Goal: Transaction & Acquisition: Download file/media

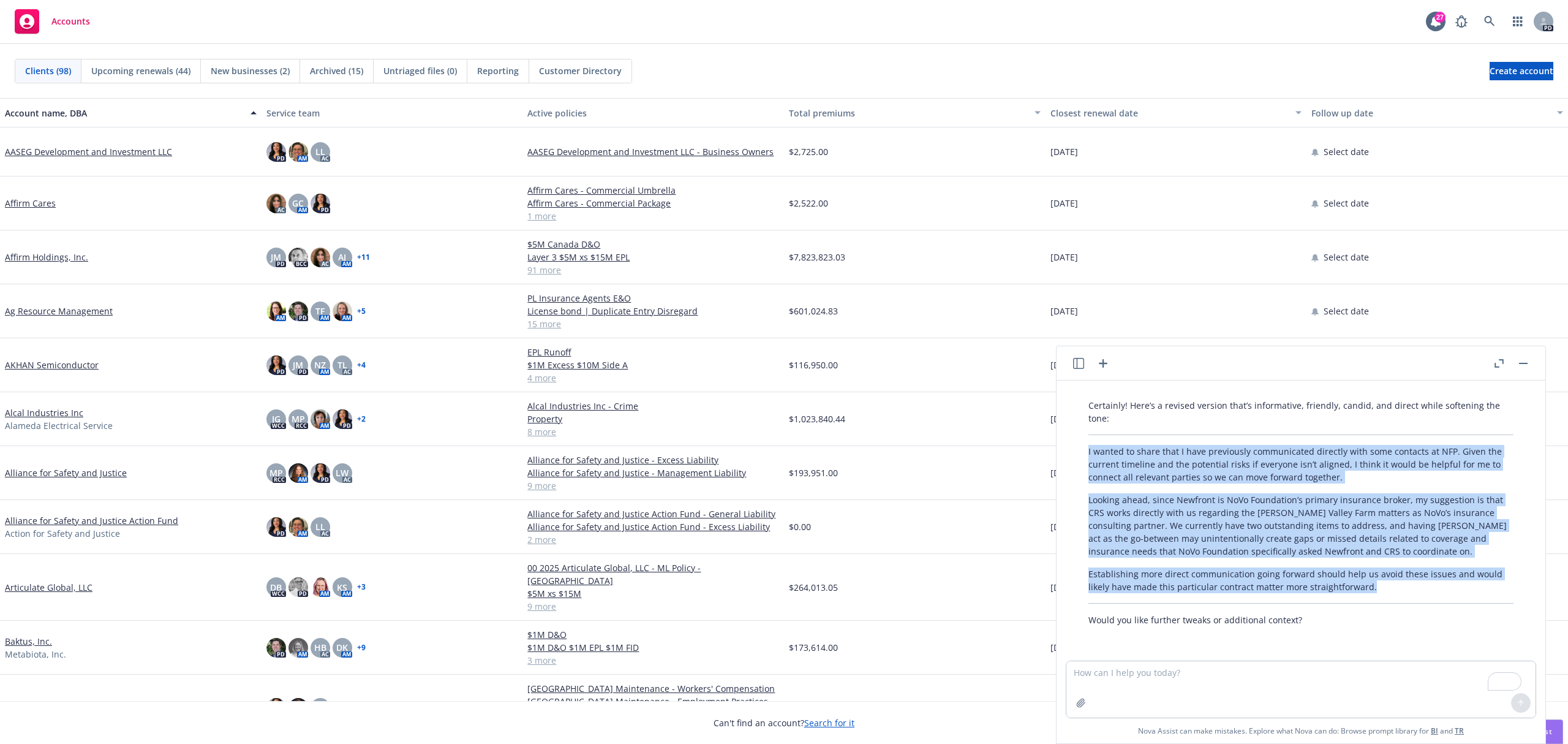
click at [1476, 20] on div "PD" at bounding box center [1501, 22] width 104 height 25
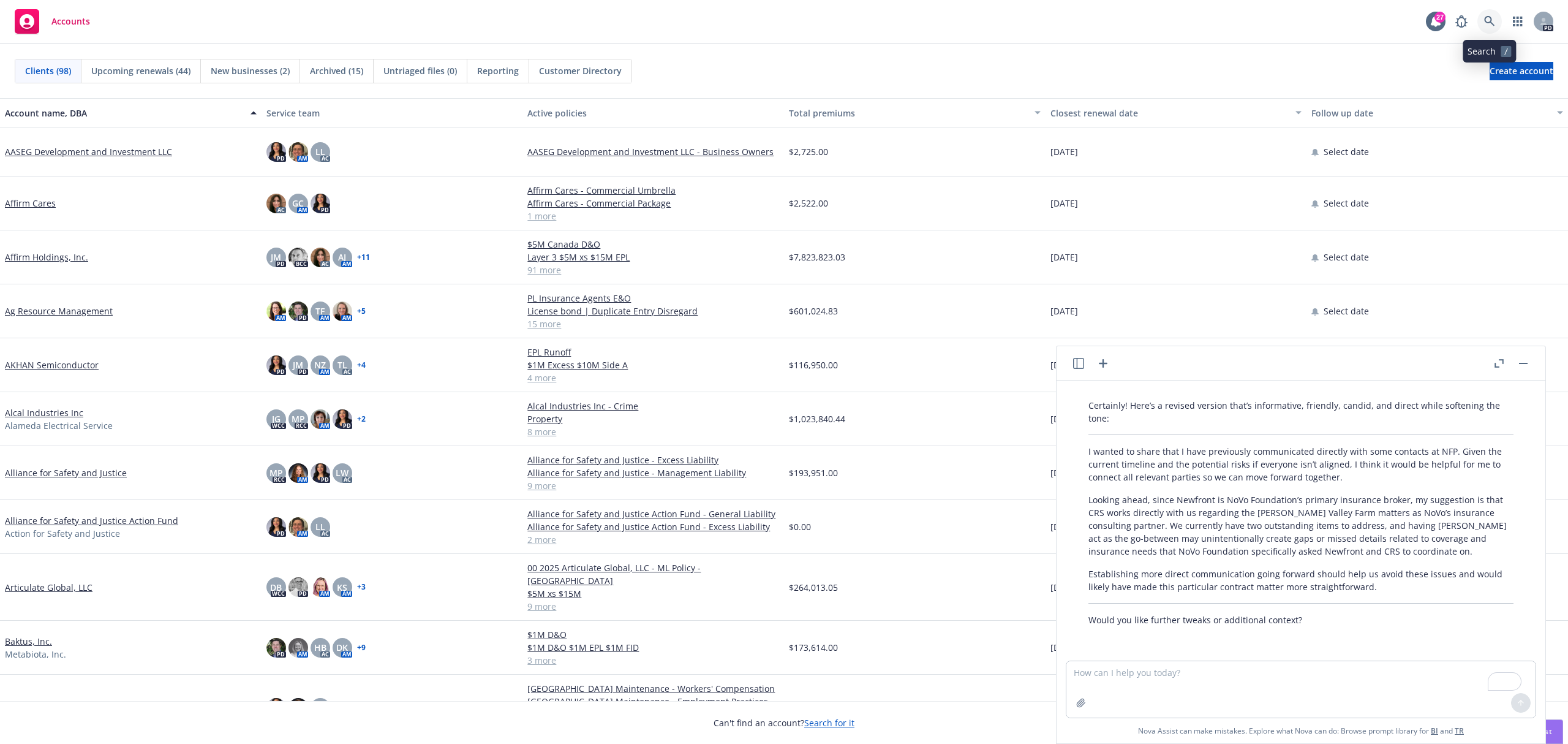
click at [1484, 22] on icon at bounding box center [1489, 22] width 11 height 11
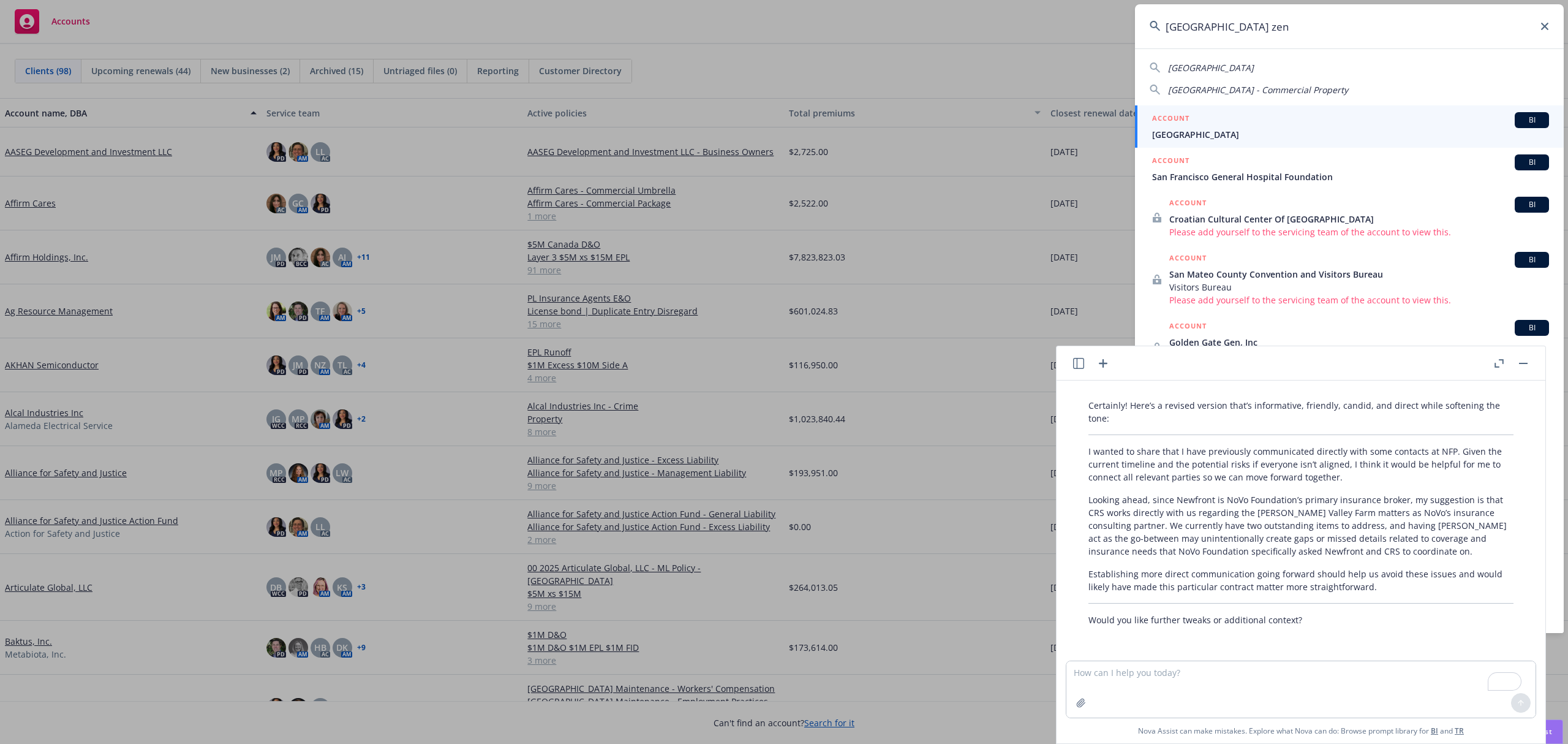
type input "san francisco zen"
click at [1252, 134] on span "San Francisco Zen Center" at bounding box center [1350, 134] width 397 height 13
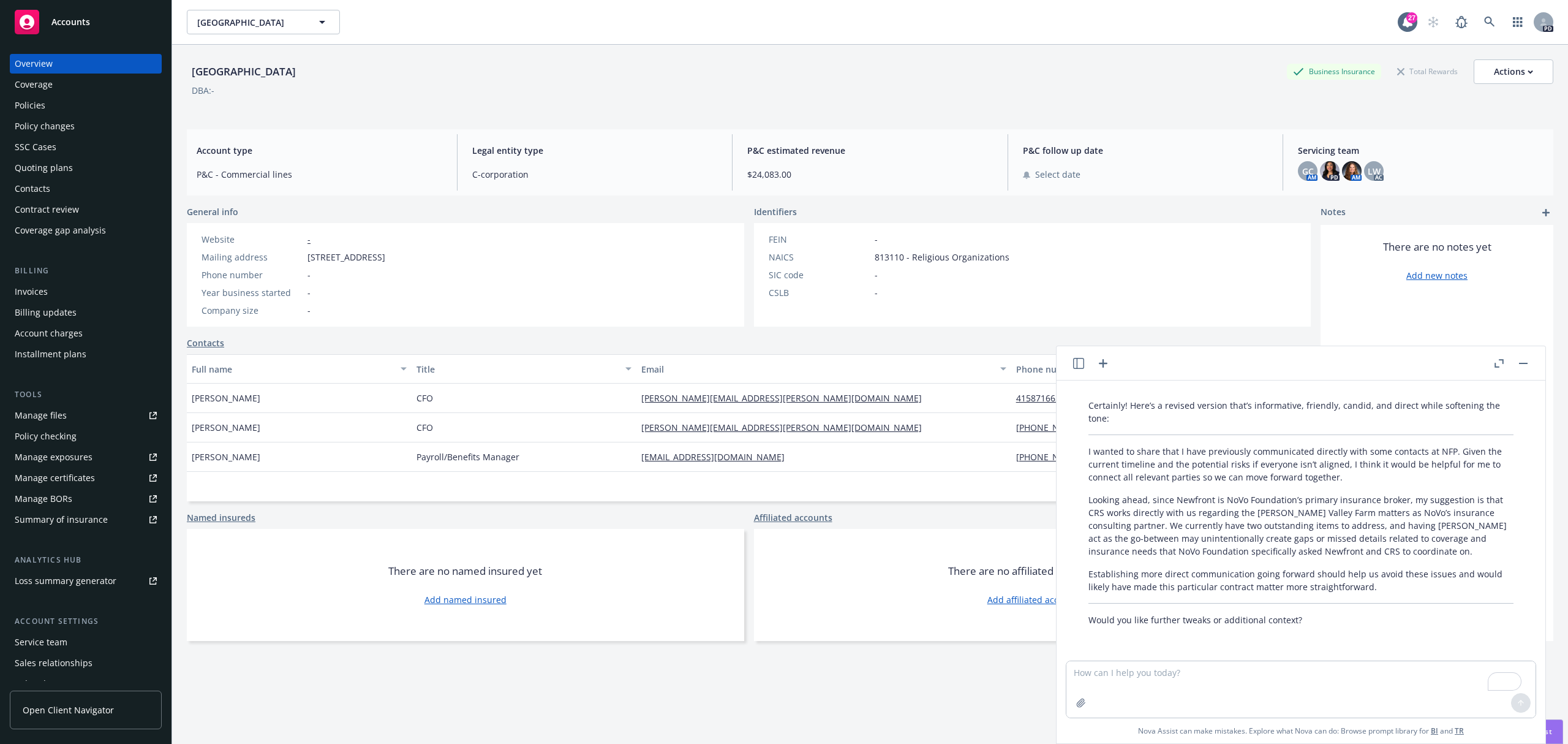
click at [1524, 366] on button "button" at bounding box center [1523, 363] width 15 height 15
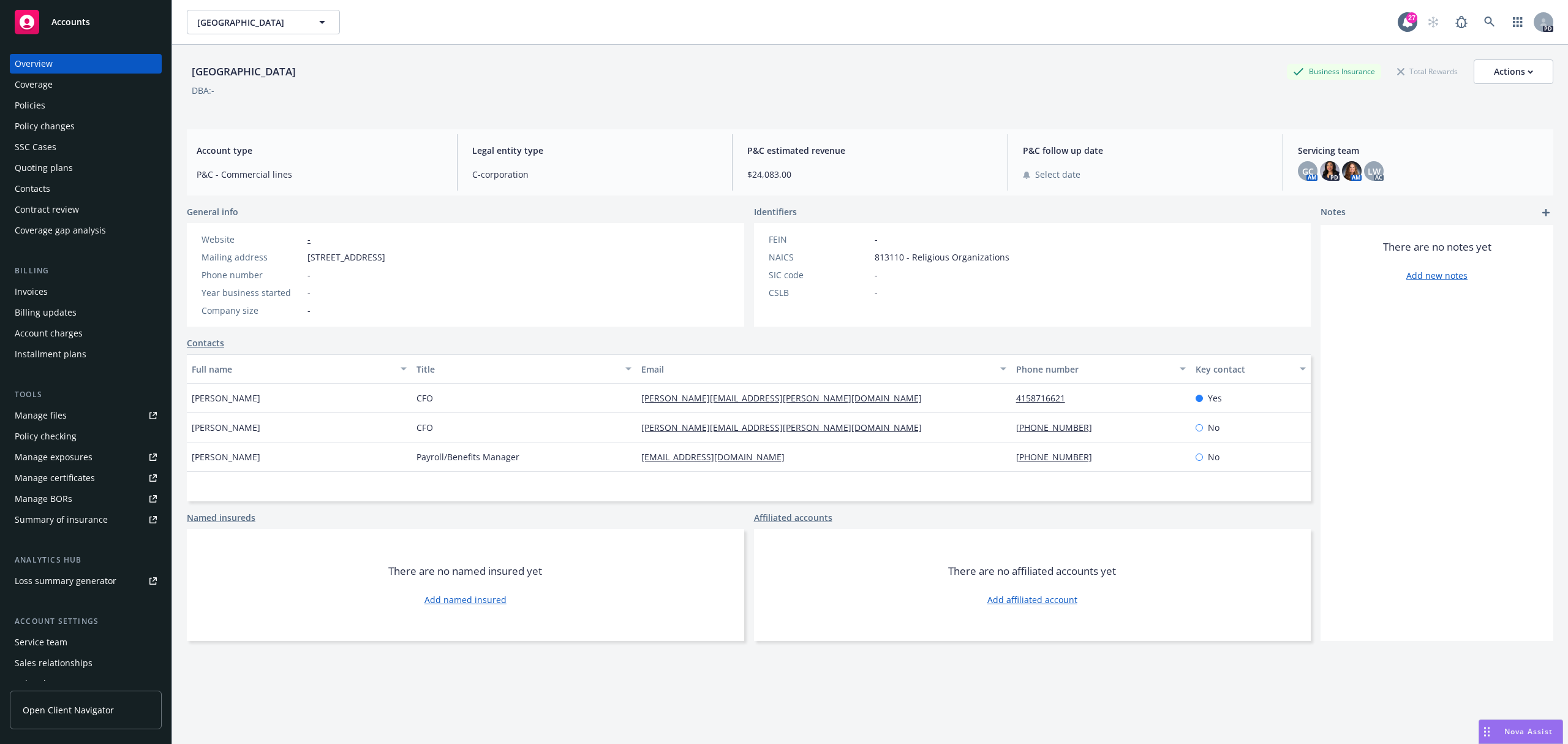
click at [33, 101] on div "Policies" at bounding box center [30, 105] width 31 height 20
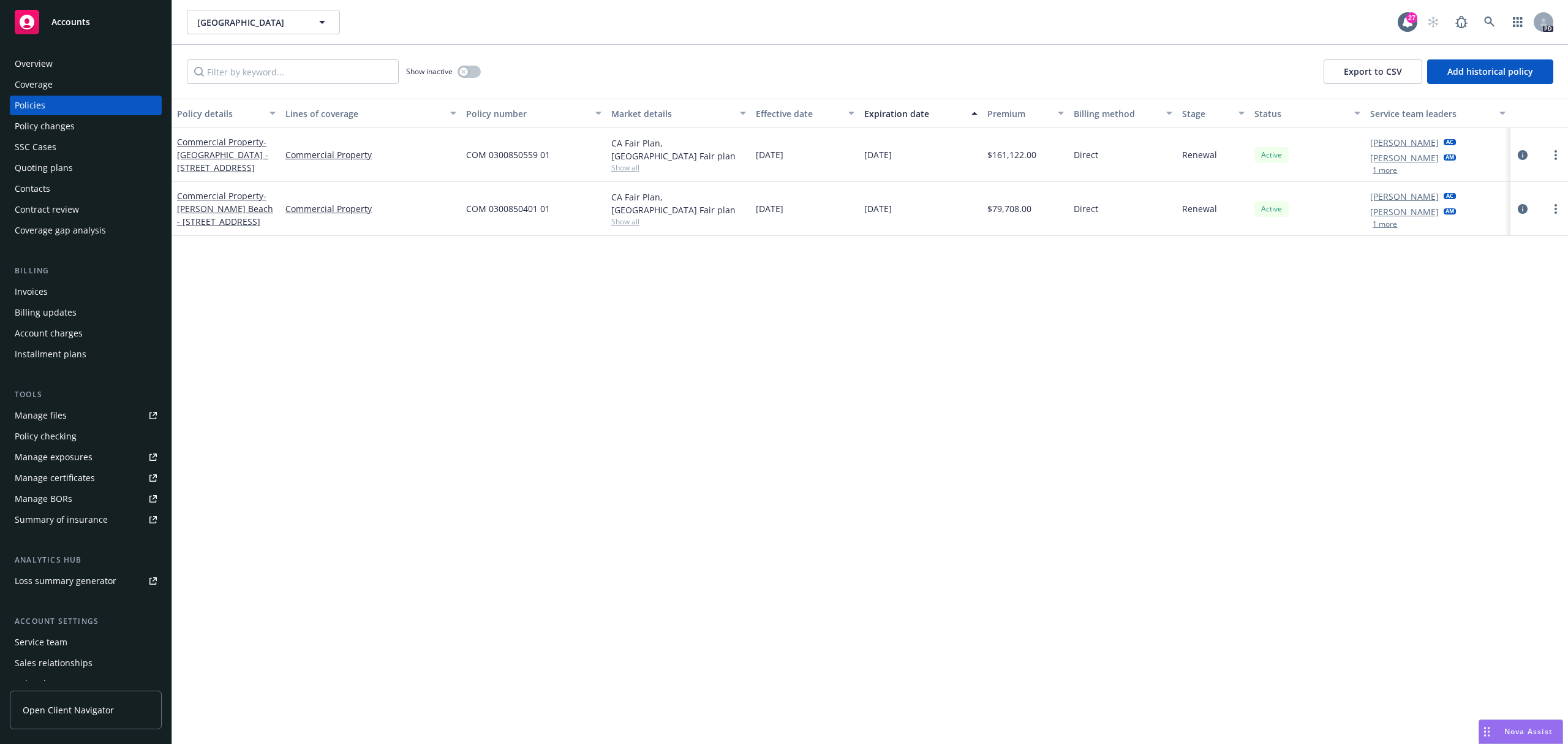
click at [1492, 728] on div "Drag to move" at bounding box center [1486, 732] width 15 height 23
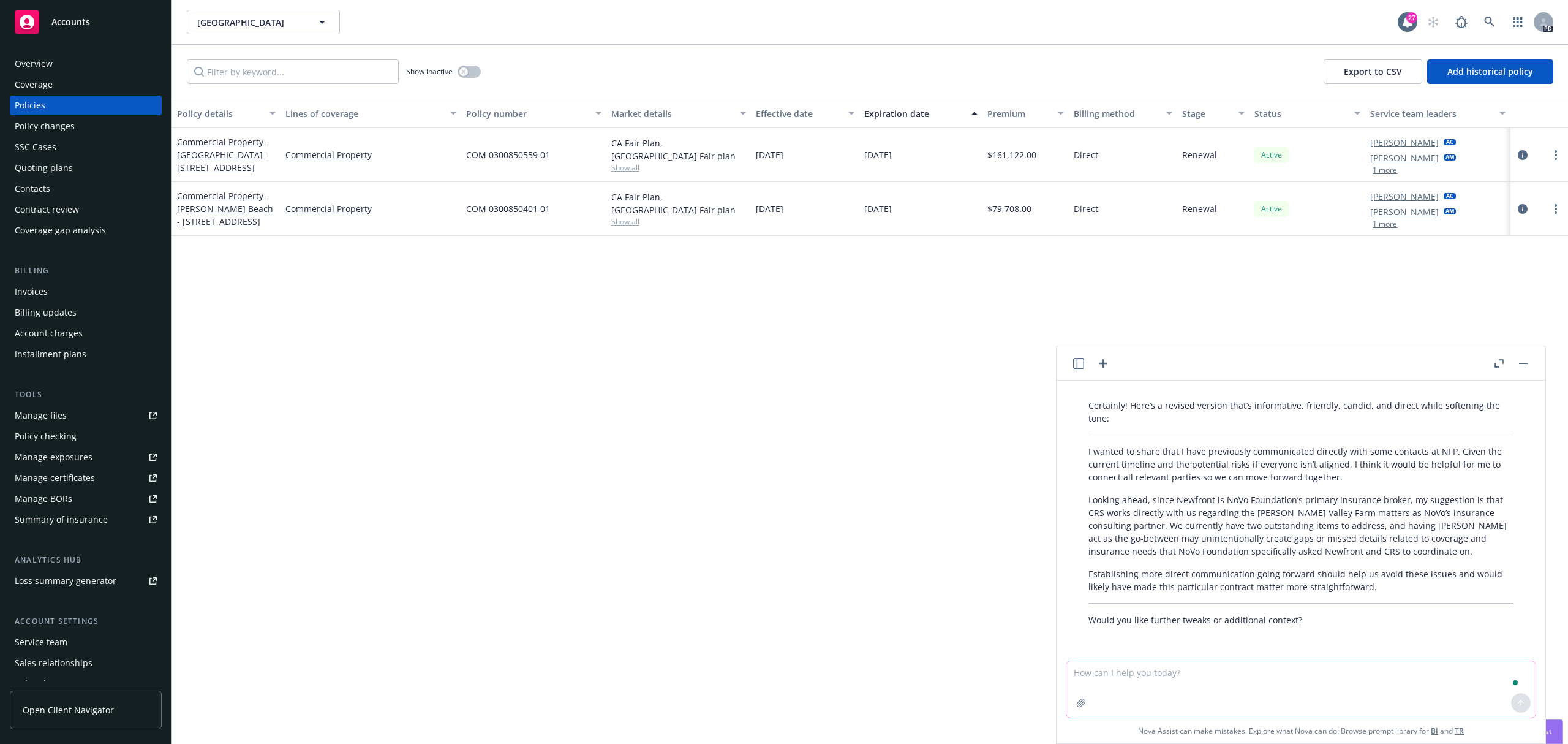
click at [1203, 682] on textarea "To enrich screen reader interactions, please activate Accessibility in Grammarl…" at bounding box center [1300, 689] width 469 height 57
click at [1078, 361] on icon "button" at bounding box center [1078, 363] width 11 height 11
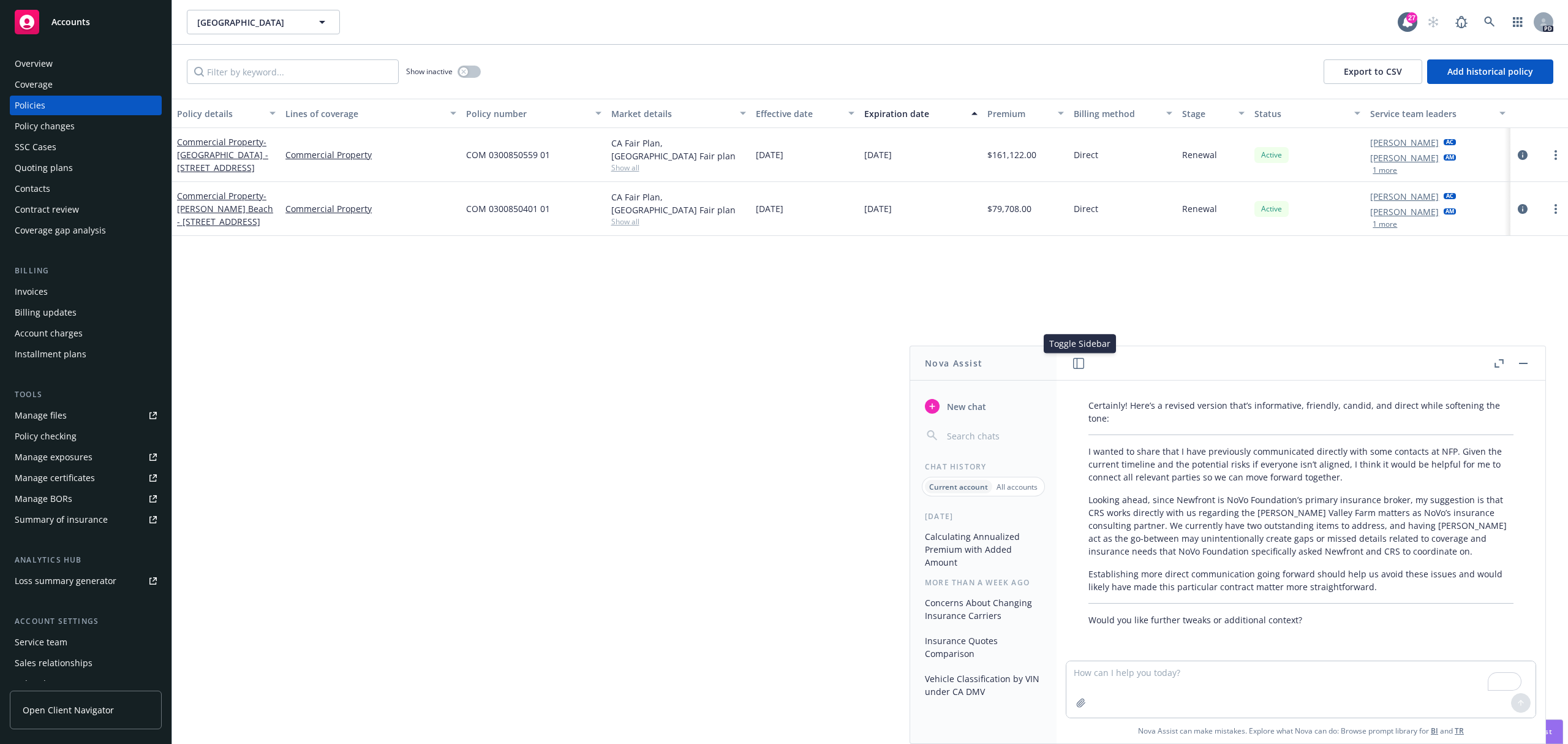
click at [1083, 367] on icon "button" at bounding box center [1078, 363] width 11 height 11
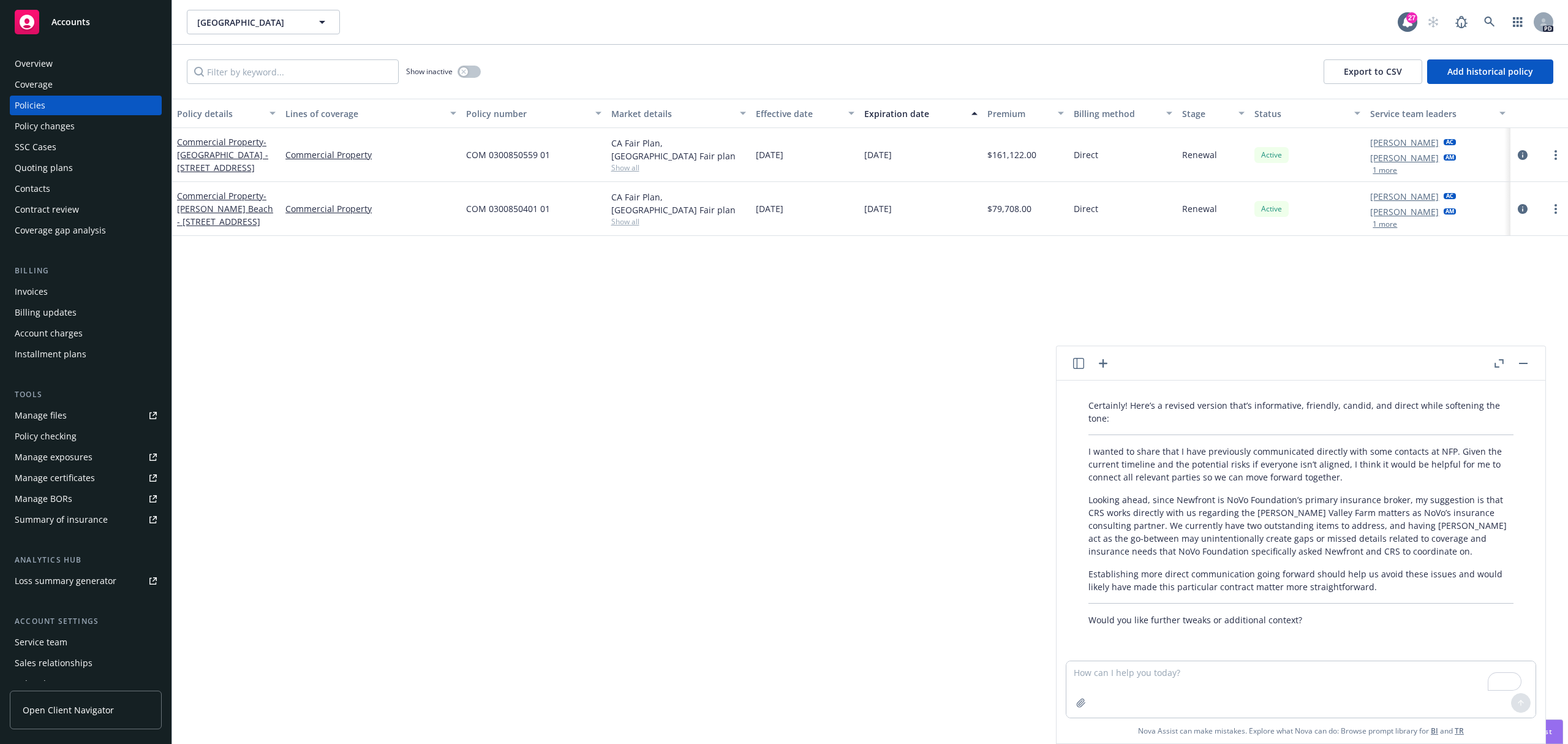
click at [1106, 365] on icon "button" at bounding box center [1103, 363] width 15 height 15
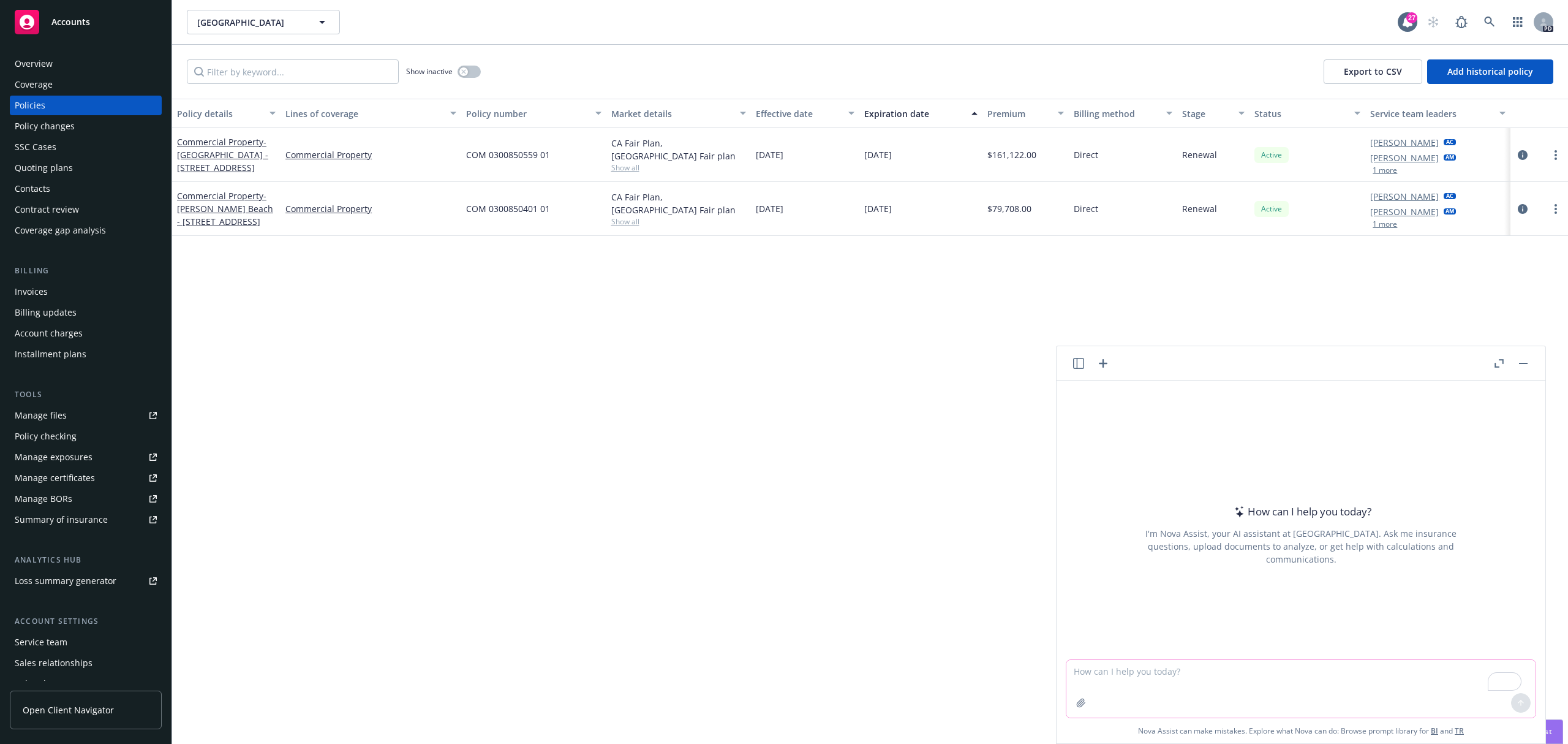
click at [1076, 698] on icon "button" at bounding box center [1081, 703] width 10 height 10
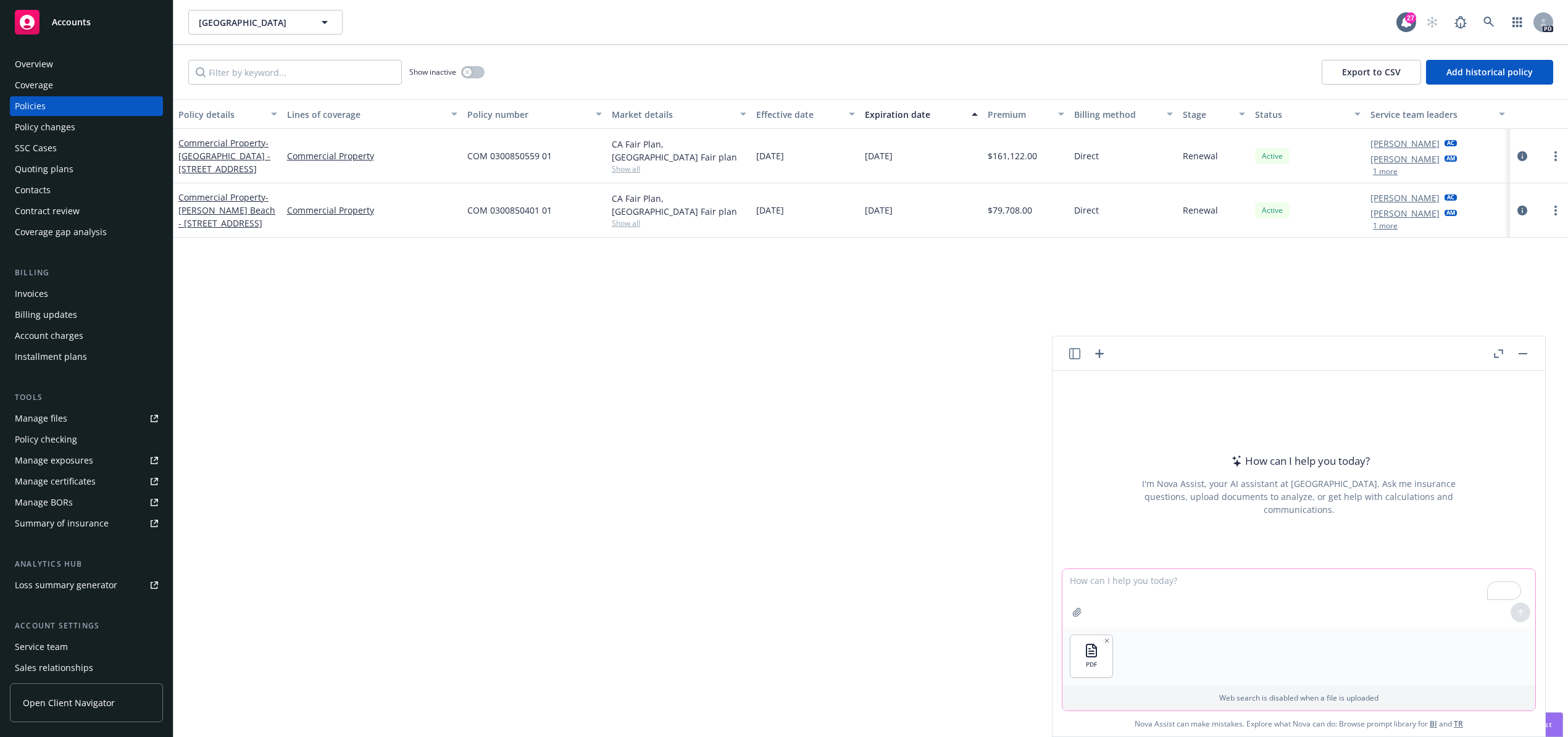
click at [1115, 593] on textarea "To enrich screen reader interactions, please activate Accessibility in Grammarl…" at bounding box center [1298, 598] width 473 height 58
click at [1166, 598] on textarea "To enrich screen reader interactions, please activate Accessibility in Grammarl…" at bounding box center [1298, 598] width 473 height 58
click at [1186, 579] on textarea "To enrich screen reader interactions, please activate Accessibility in Grammarl…" at bounding box center [1298, 598] width 473 height 58
type textarea "Summarize the policy limits, premium, deductible, retentention and all exclusio…"
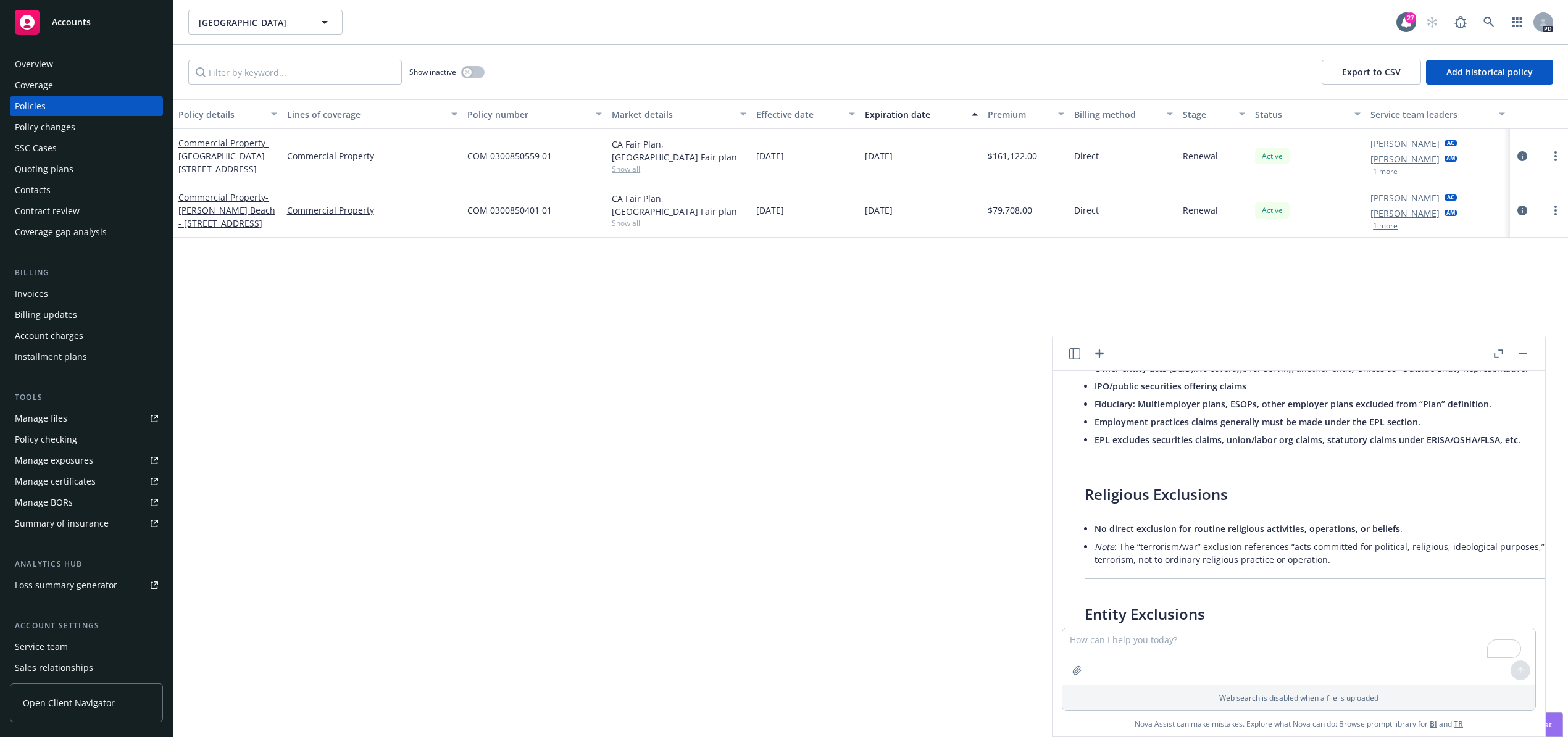
scroll to position [586, 0]
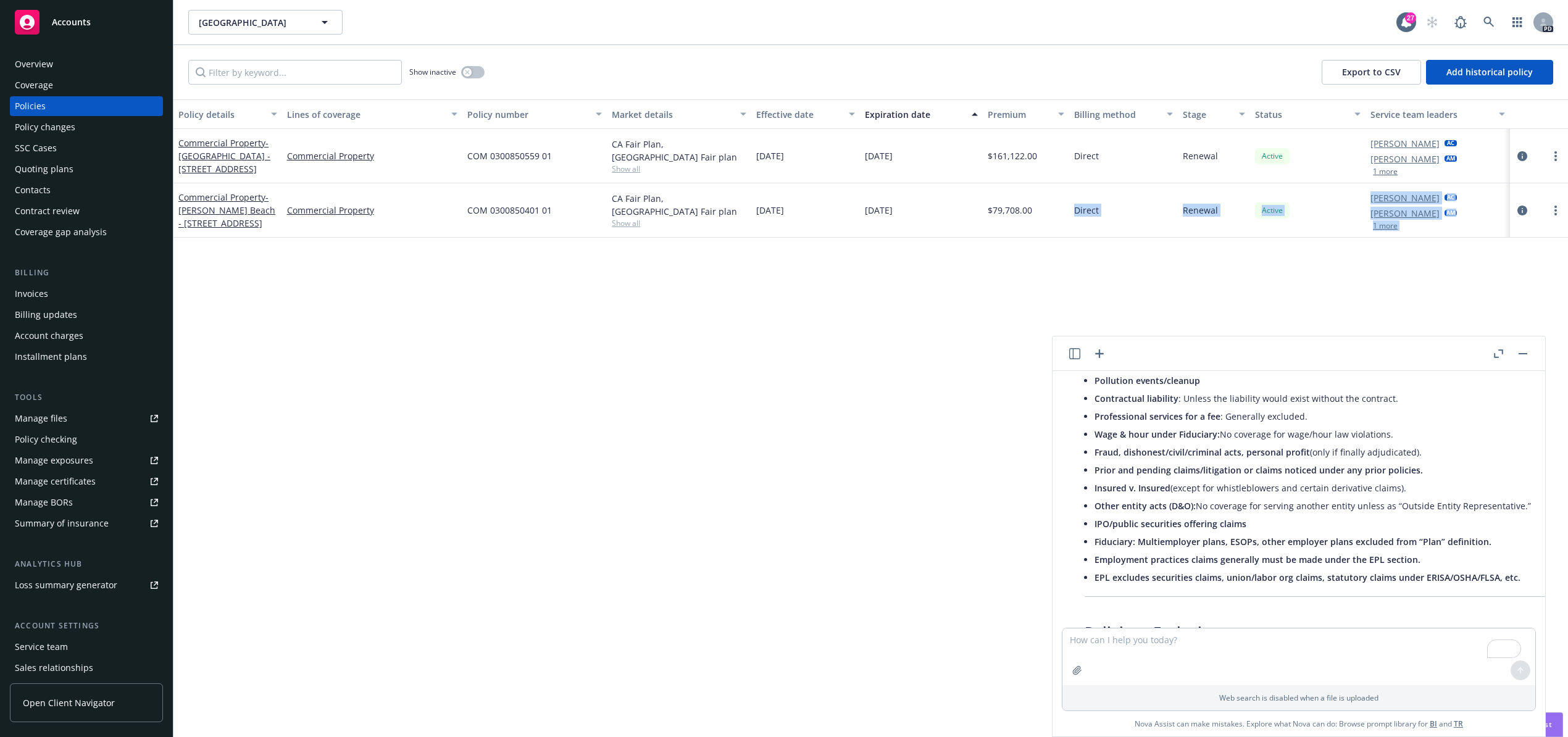
drag, startPoint x: 1346, startPoint y: 353, endPoint x: 1056, endPoint y: 276, distance: 300.0
click at [1056, 276] on body "Accounts Overview Coverage Policies Policy changes SSC Cases Quoting plans Cont…" at bounding box center [784, 368] width 1568 height 737
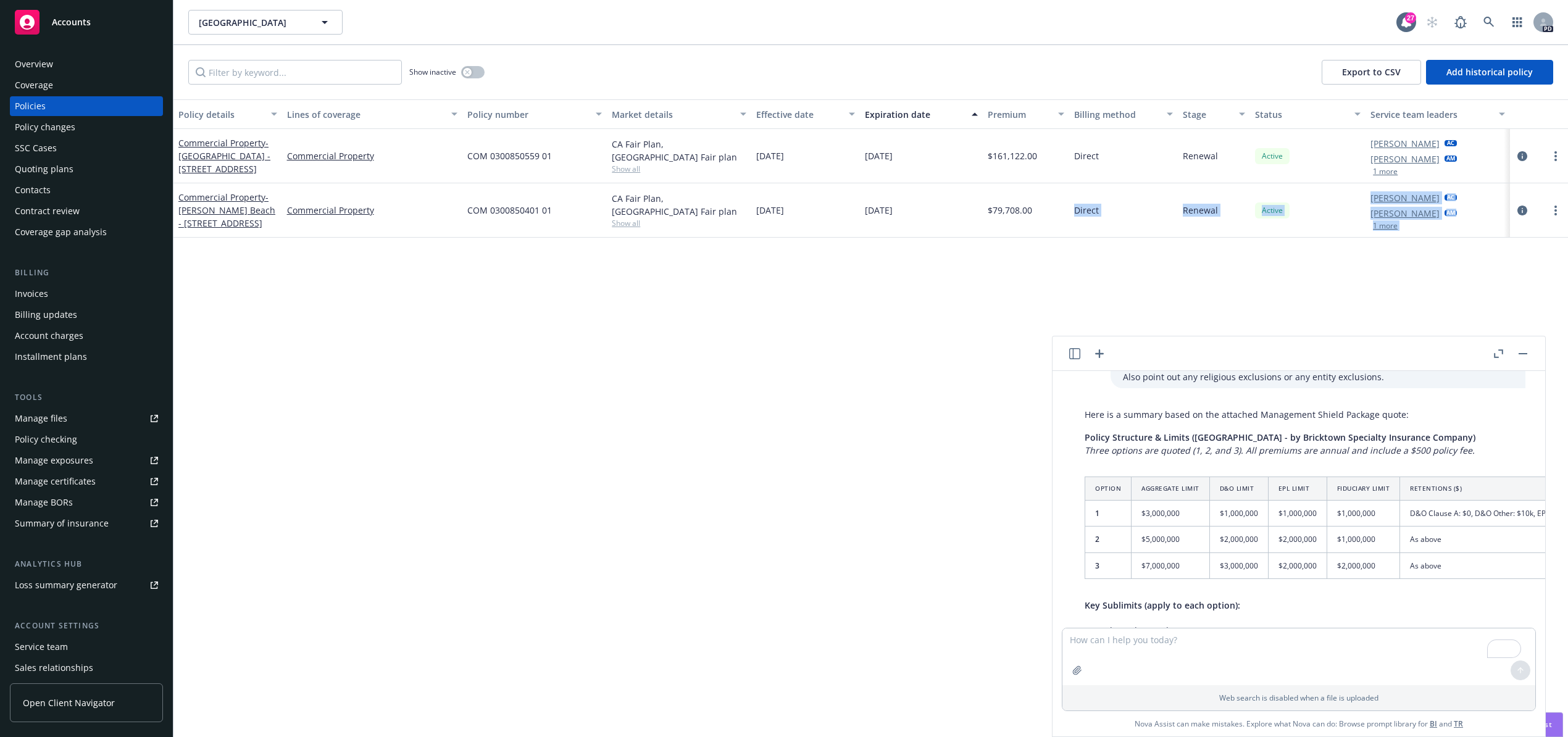
scroll to position [82, 0]
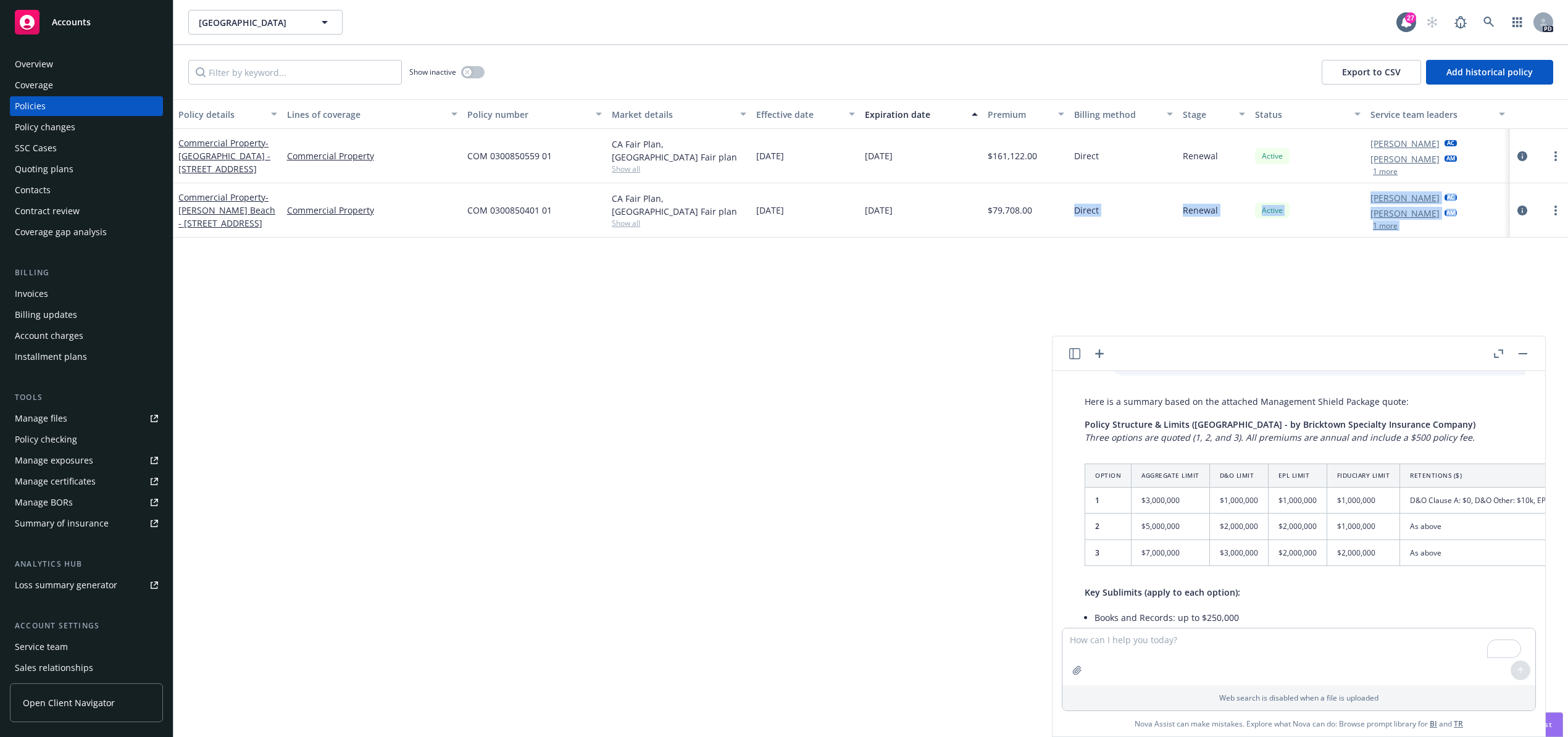
click at [1328, 351] on header at bounding box center [1298, 354] width 492 height 35
drag, startPoint x: 1328, startPoint y: 351, endPoint x: 1235, endPoint y: 366, distance: 94.2
click at [1119, 336] on div "make this sound less demanding, more information, and a bit friendly but candid…" at bounding box center [1298, 536] width 494 height 401
click at [1525, 354] on button "button" at bounding box center [1523, 354] width 15 height 15
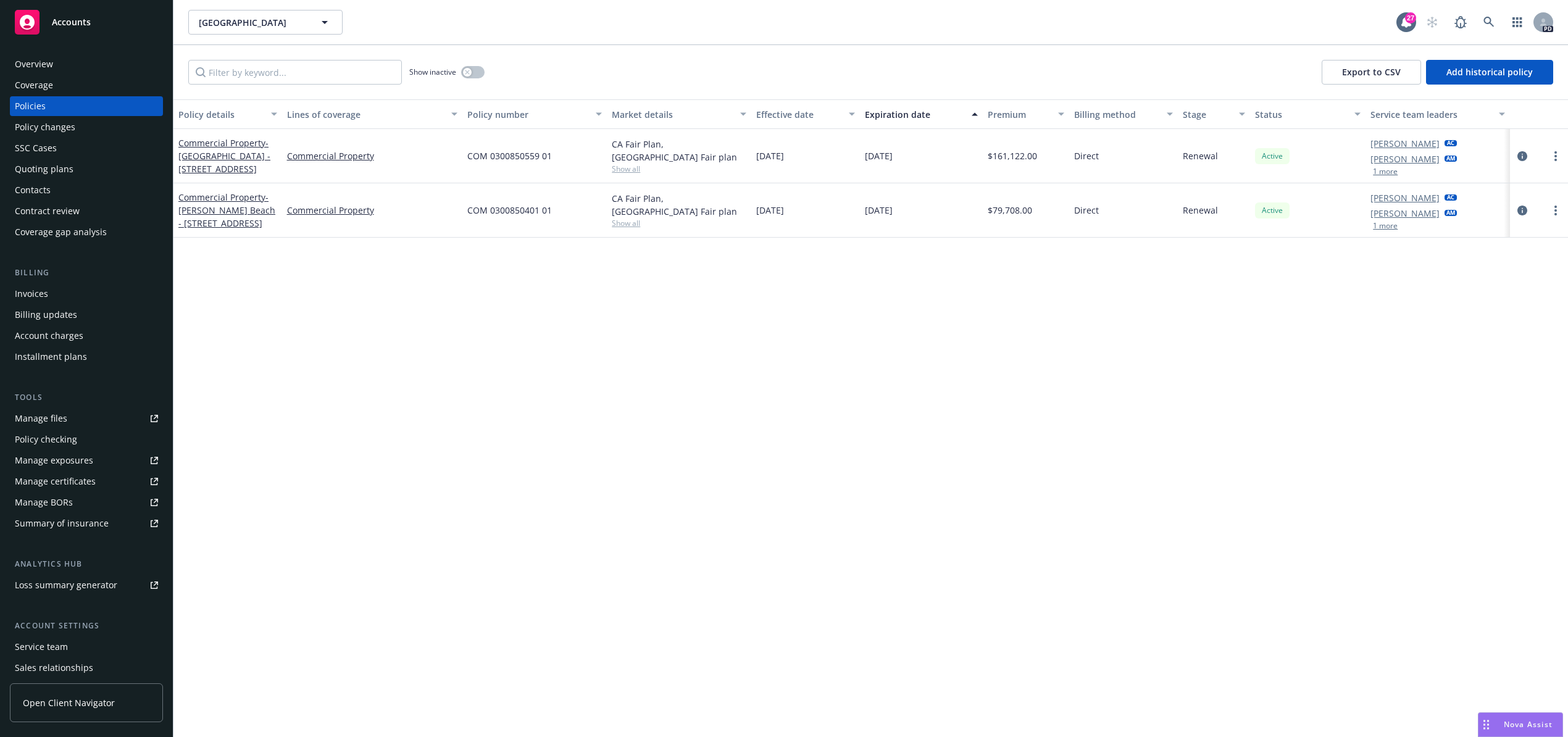
click at [1521, 722] on span "Nova Assist" at bounding box center [1528, 724] width 49 height 11
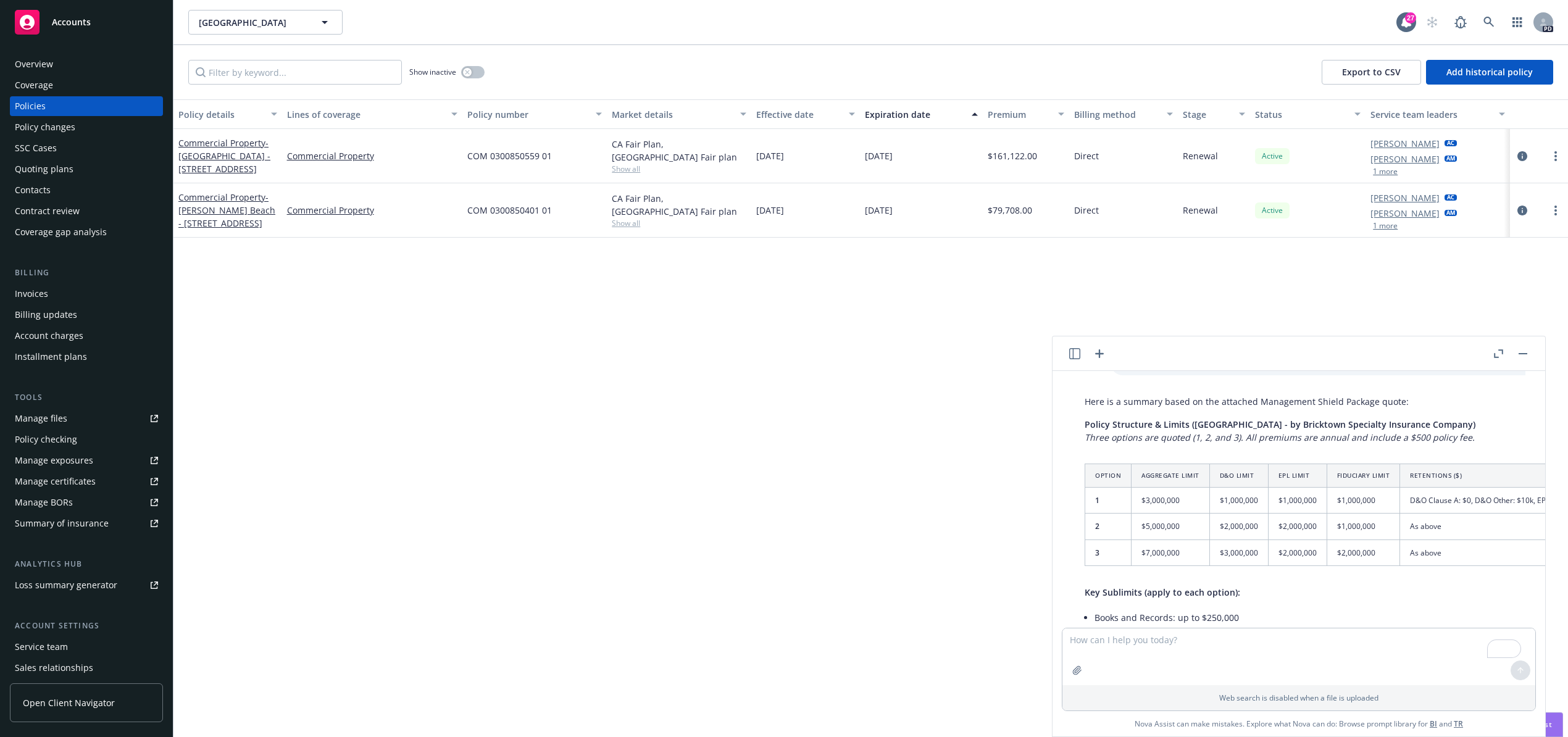
click at [1496, 354] on icon "button" at bounding box center [1498, 353] width 9 height 9
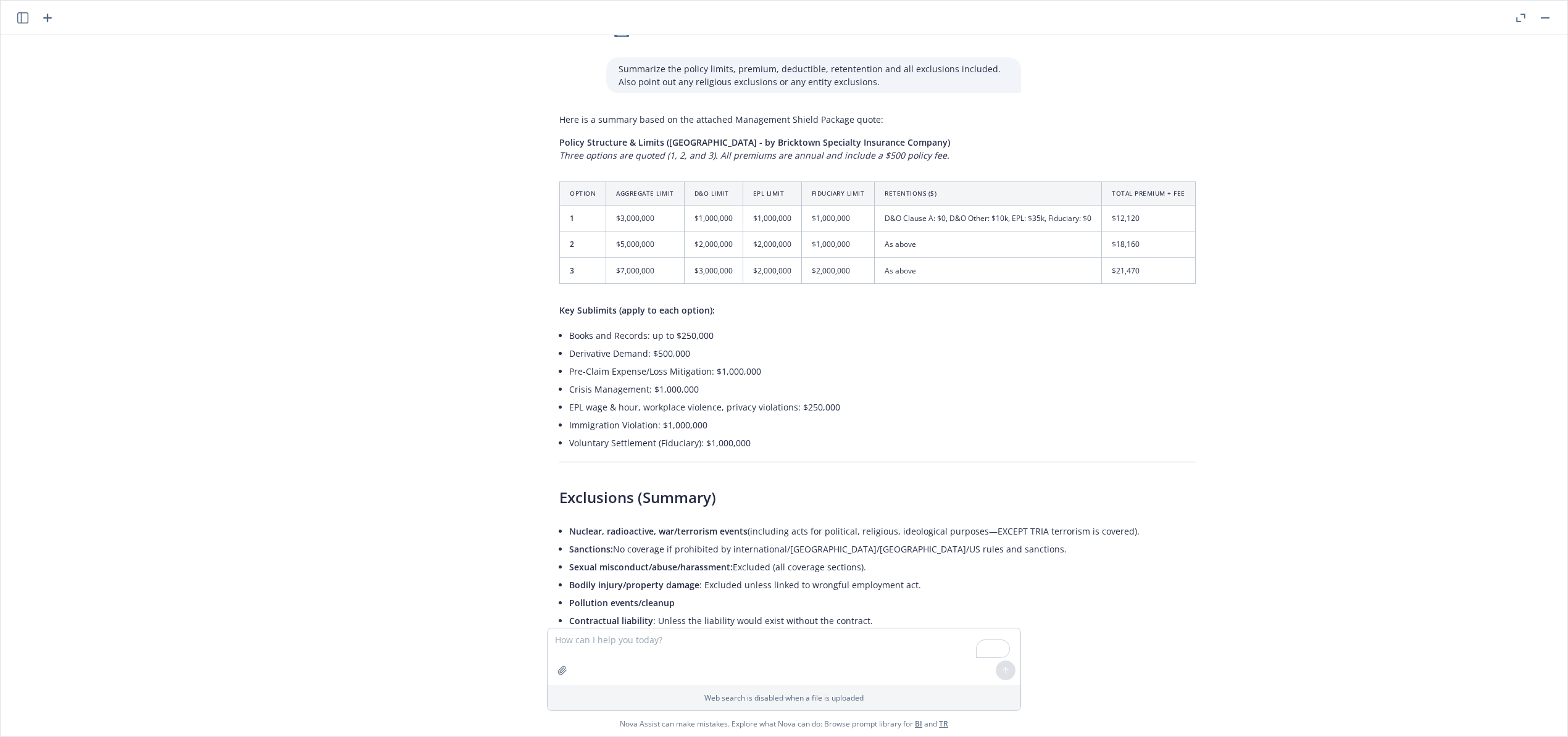
scroll to position [0, 0]
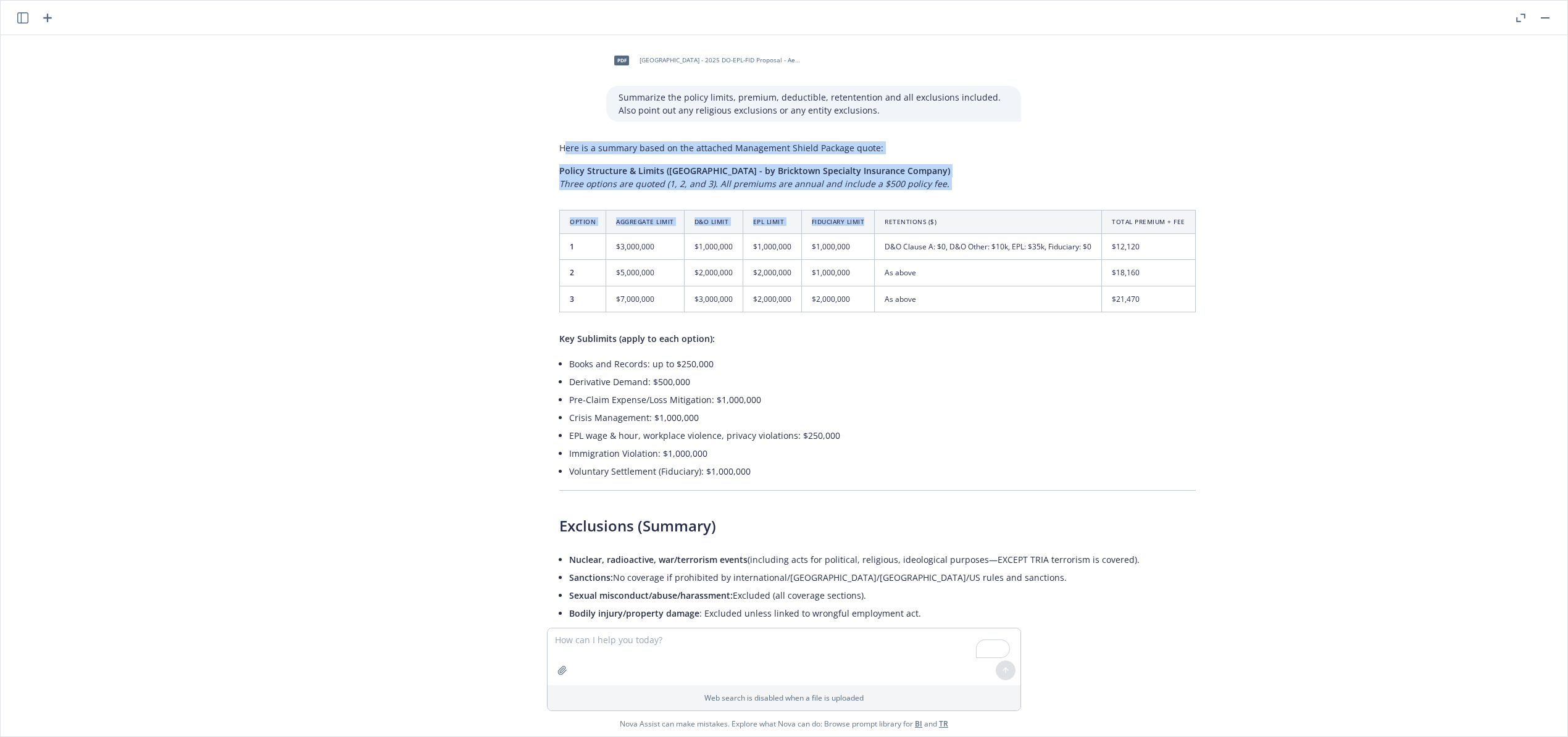
drag, startPoint x: 548, startPoint y: 133, endPoint x: 849, endPoint y: 206, distance: 309.7
click at [849, 206] on div "Here is a summary based on the attached Management Shield Package quote: Policy…" at bounding box center [877, 656] width 661 height 1040
click at [559, 141] on p "Here is a summary based on the attached Management Shield Package quote:" at bounding box center [877, 148] width 636 height 13
drag, startPoint x: 561, startPoint y: 136, endPoint x: 726, endPoint y: 190, distance: 173.6
click at [756, 200] on div "Here is a summary based on the attached Management Shield Package quote: Policy…" at bounding box center [877, 656] width 661 height 1040
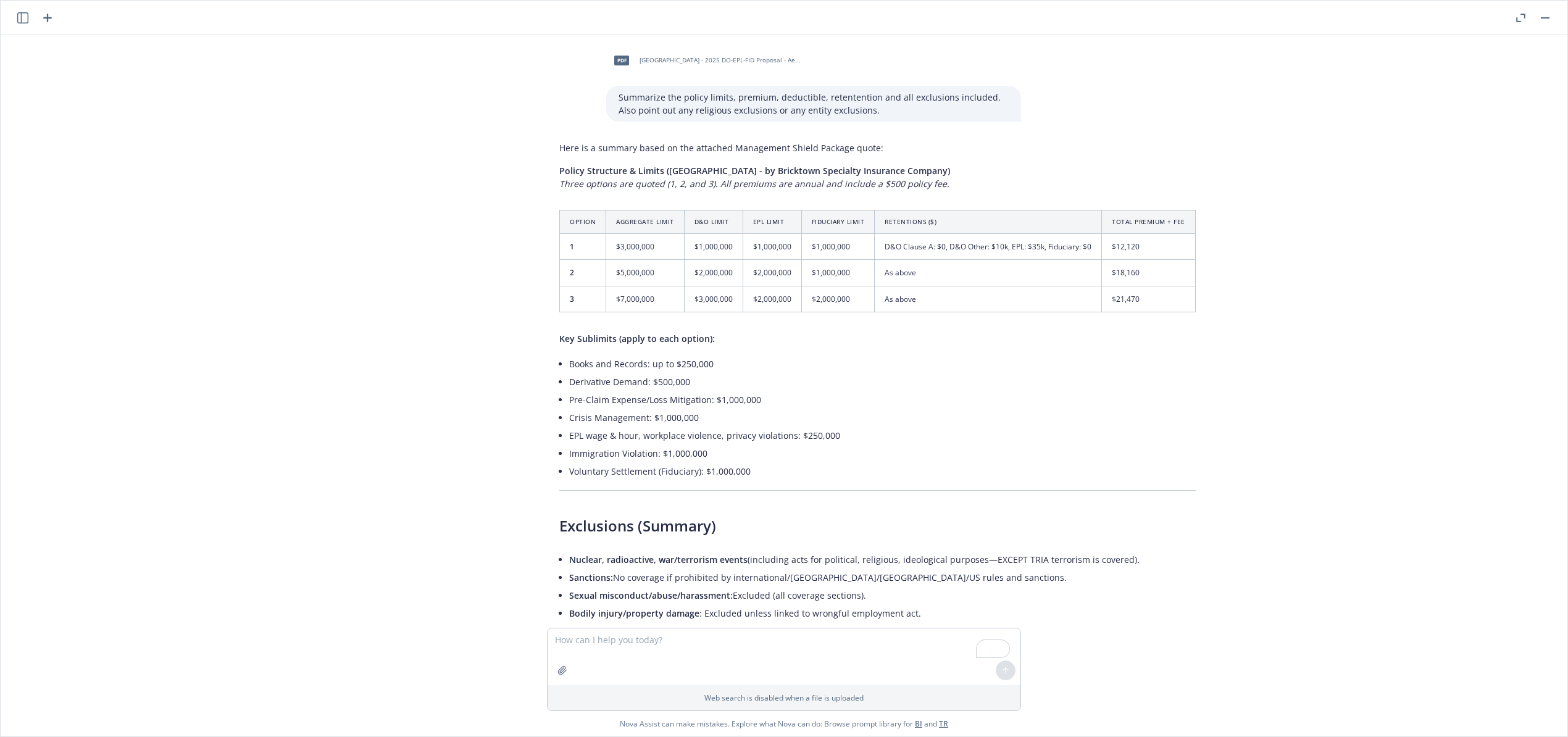
click at [467, 105] on div "pdf San Francisco Zen Center - 2025 DO-EPL-FID Proposal - Aegis 8.11.25.pdf Sum…" at bounding box center [784, 332] width 1567 height 593
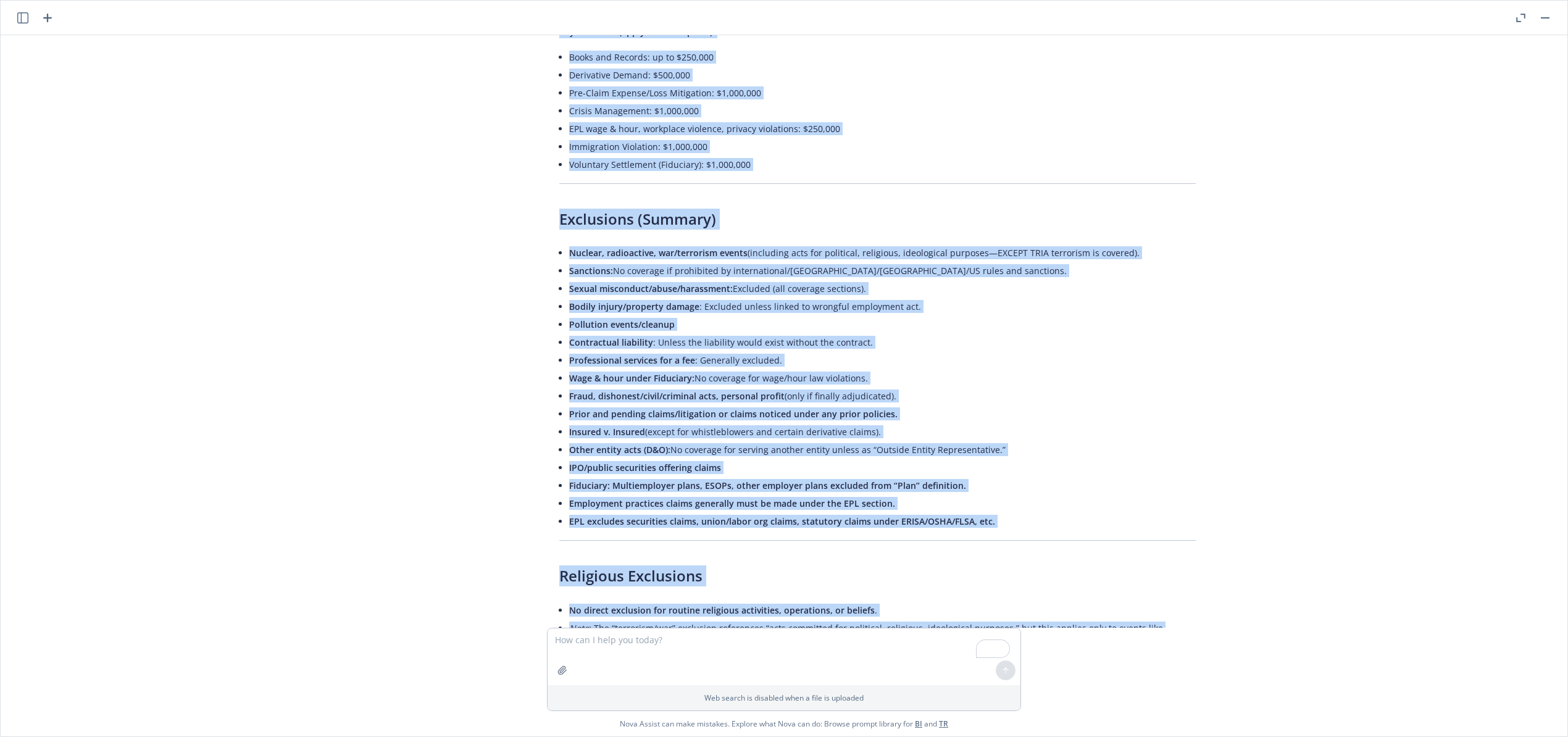
scroll to position [555, 0]
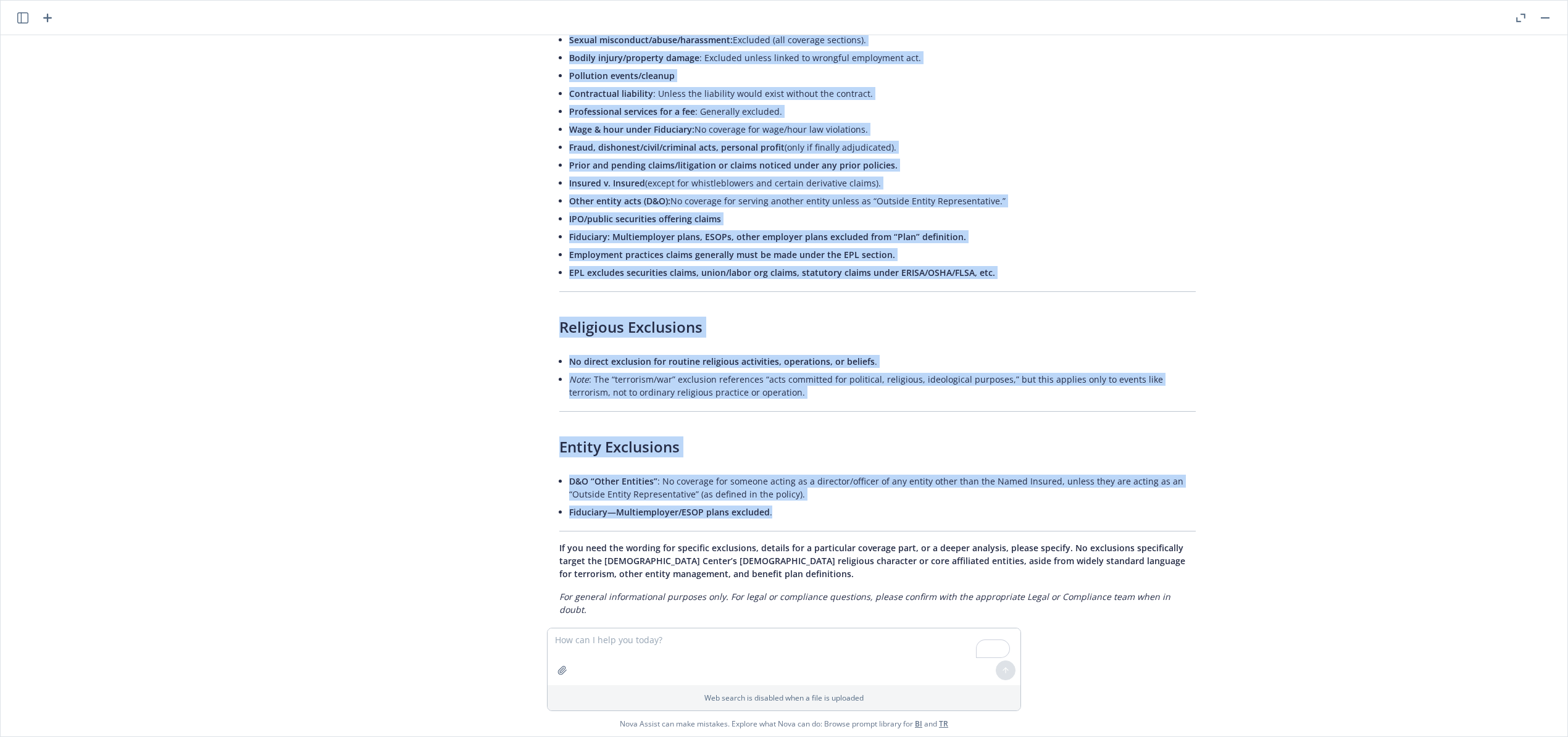
drag, startPoint x: 546, startPoint y: 136, endPoint x: 897, endPoint y: 517, distance: 518.0
click at [897, 517] on div "Here is a summary based on the attached Management Shield Package quote: Policy…" at bounding box center [784, 101] width 494 height 1040
copy div "Here is a summary based on the attached Management Shield Package quote: Policy…"
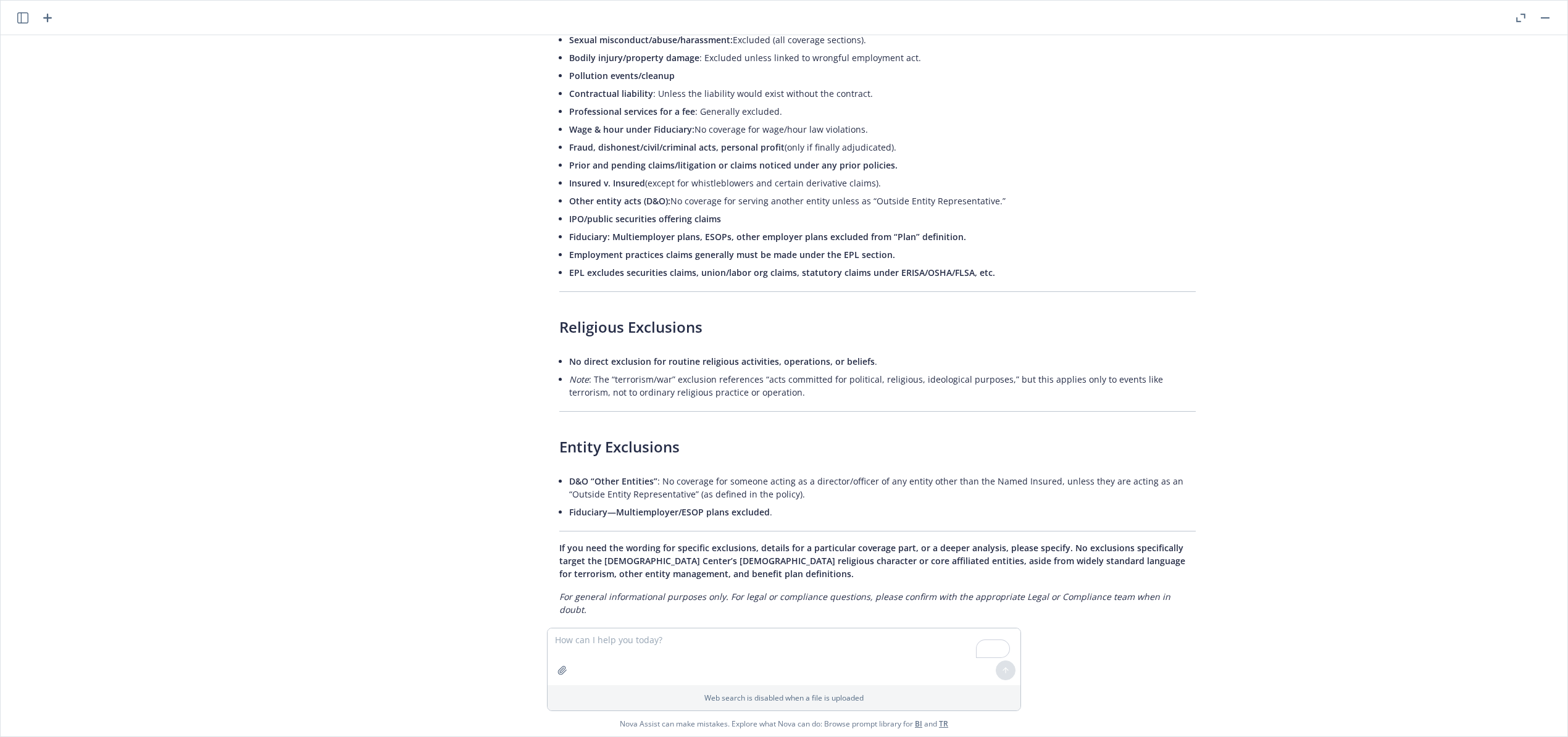
drag, startPoint x: 616, startPoint y: 581, endPoint x: 825, endPoint y: 608, distance: 210.7
click at [616, 591] on em "For general informational purposes only. For legal or compliance questions, ple…" at bounding box center [865, 603] width 611 height 25
drag, startPoint x: 1154, startPoint y: 579, endPoint x: 544, endPoint y: 583, distance: 610.0
click at [559, 591] on em "For general informational purposes only. For legal or compliance questions, ple…" at bounding box center [865, 603] width 611 height 25
click at [1125, 609] on div "pdf San Francisco Zen Center - 2025 DO-EPL-FID Proposal - Aegis 8.11.25.pdf Sum…" at bounding box center [784, 332] width 1567 height 593
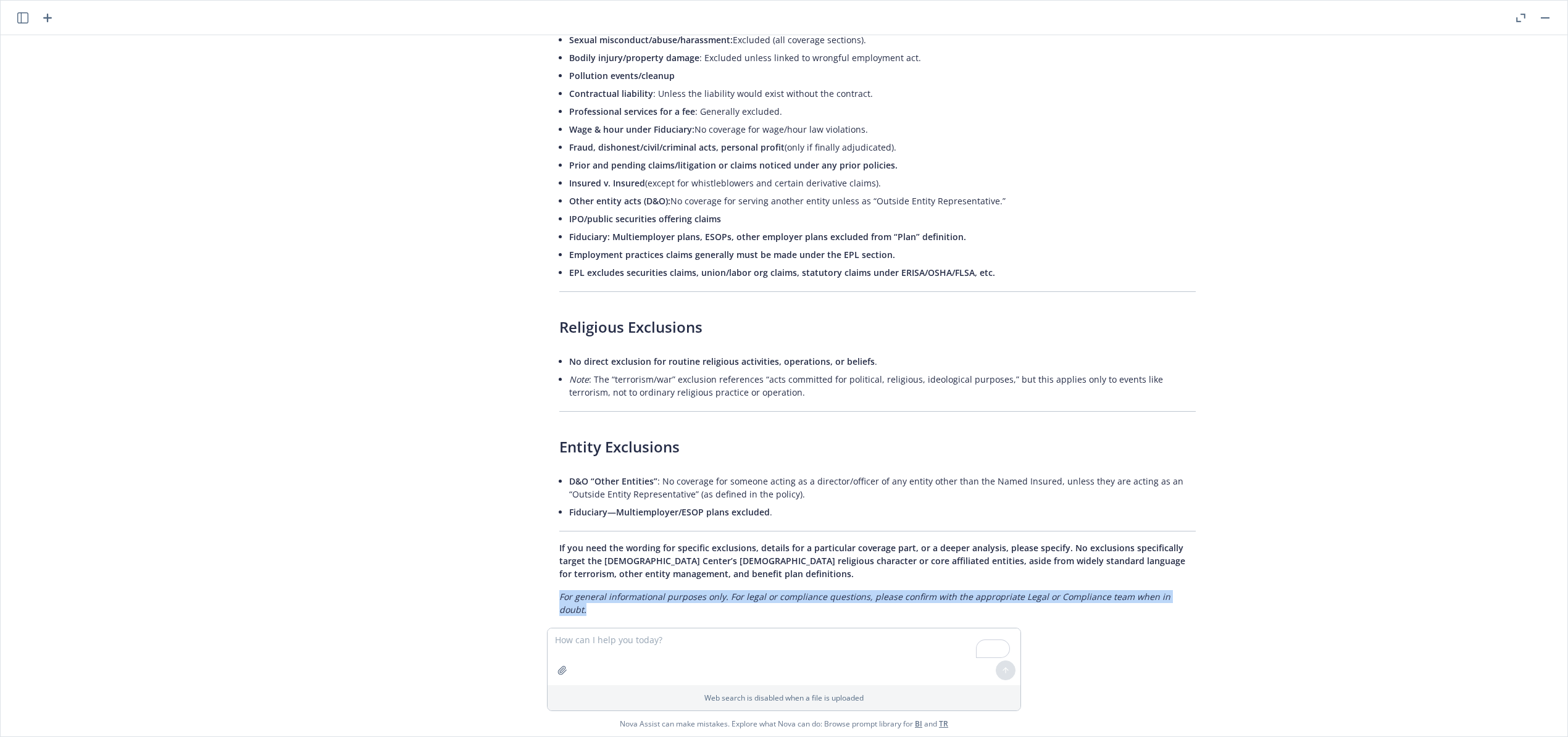
drag, startPoint x: 1167, startPoint y: 583, endPoint x: 502, endPoint y: 588, distance: 665.0
click at [504, 588] on div "pdf San Francisco Zen Center - 2025 DO-EPL-FID Proposal - Aegis 8.11.25.pdf Sum…" at bounding box center [784, 332] width 1567 height 593
copy em "For general informational purposes only. For legal or compliance questions, ple…"
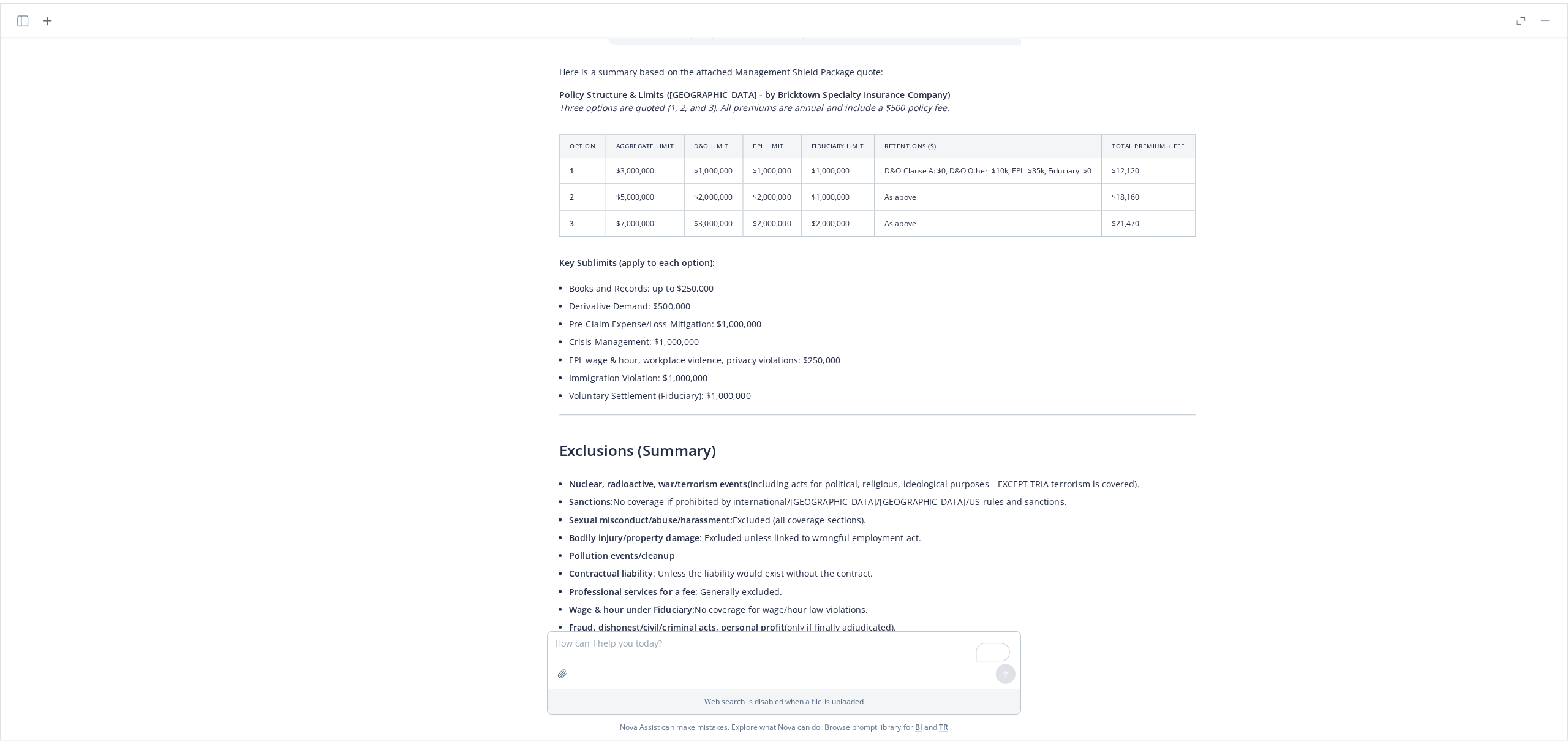
scroll to position [0, 0]
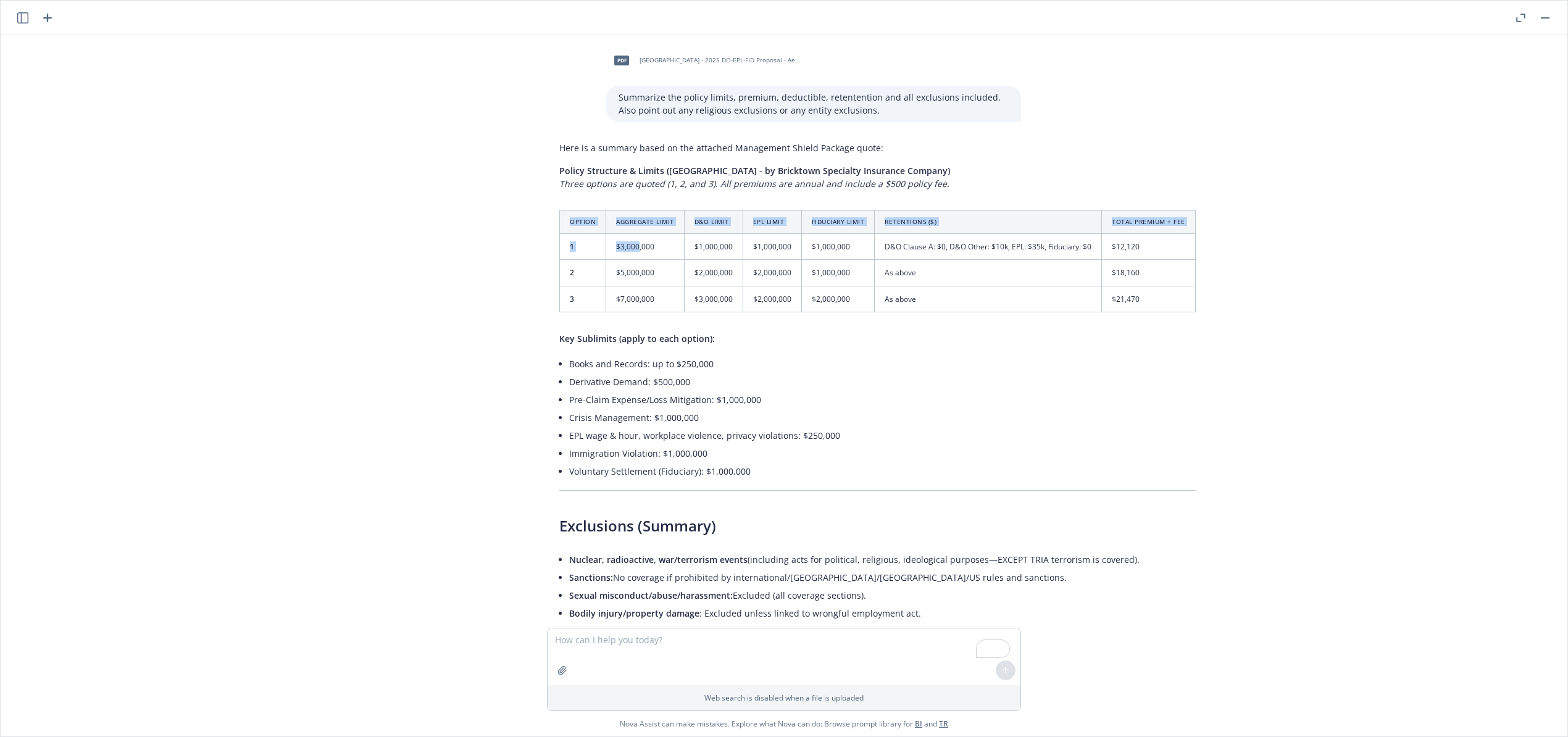
drag, startPoint x: 549, startPoint y: 198, endPoint x: 625, endPoint y: 222, distance: 79.7
click at [625, 222] on table "Option Aggregate Limit D&O Limit EPL Limit Fiduciary Limit Retentions ($) Total…" at bounding box center [877, 260] width 636 height 102
click at [574, 210] on th "Option" at bounding box center [583, 222] width 47 height 24
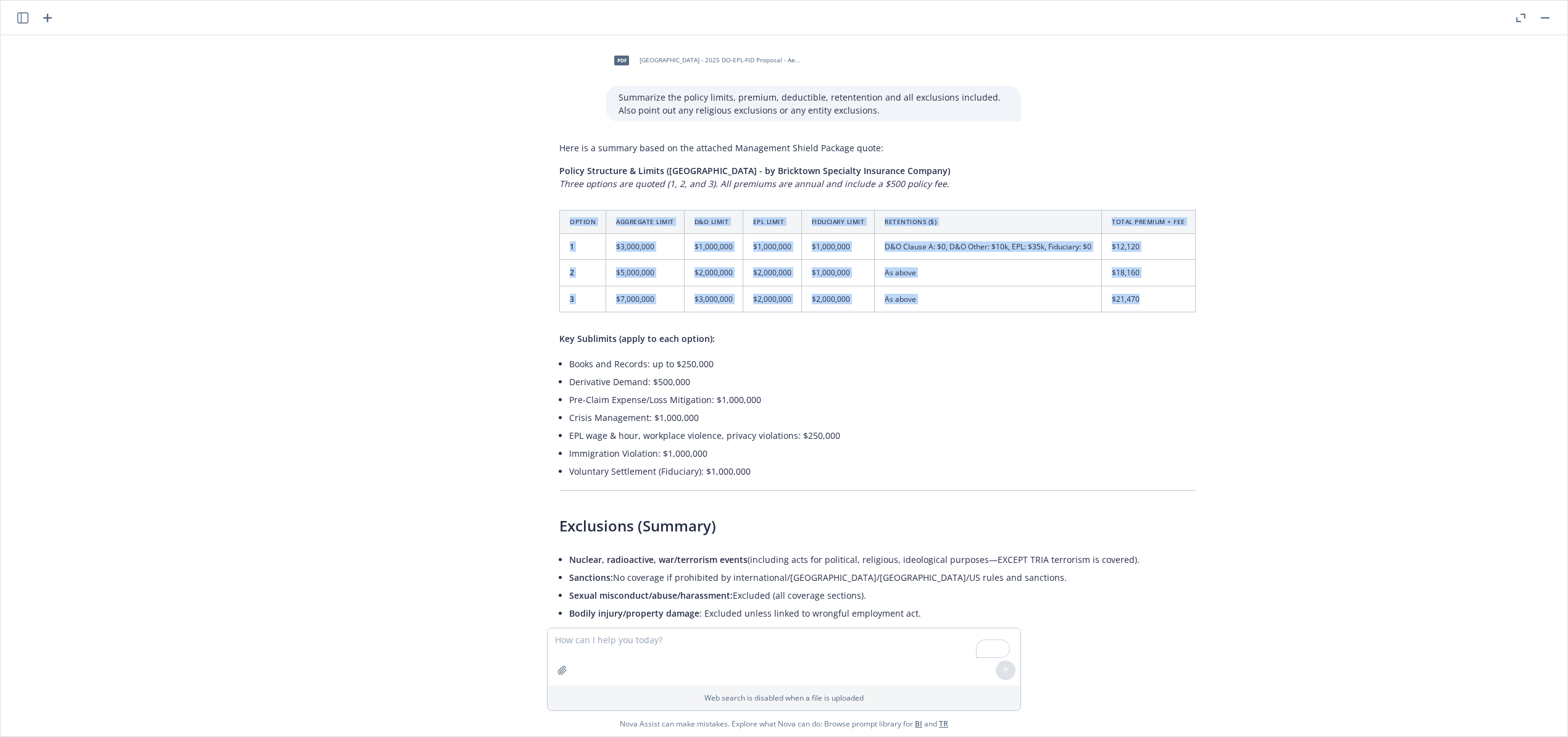
drag, startPoint x: 544, startPoint y: 198, endPoint x: 1159, endPoint y: 299, distance: 623.2
click at [1159, 299] on div "Here is a summary based on the attached Management Shield Package quote: Policy…" at bounding box center [877, 656] width 661 height 1040
click at [892, 286] on td "As above" at bounding box center [988, 299] width 227 height 26
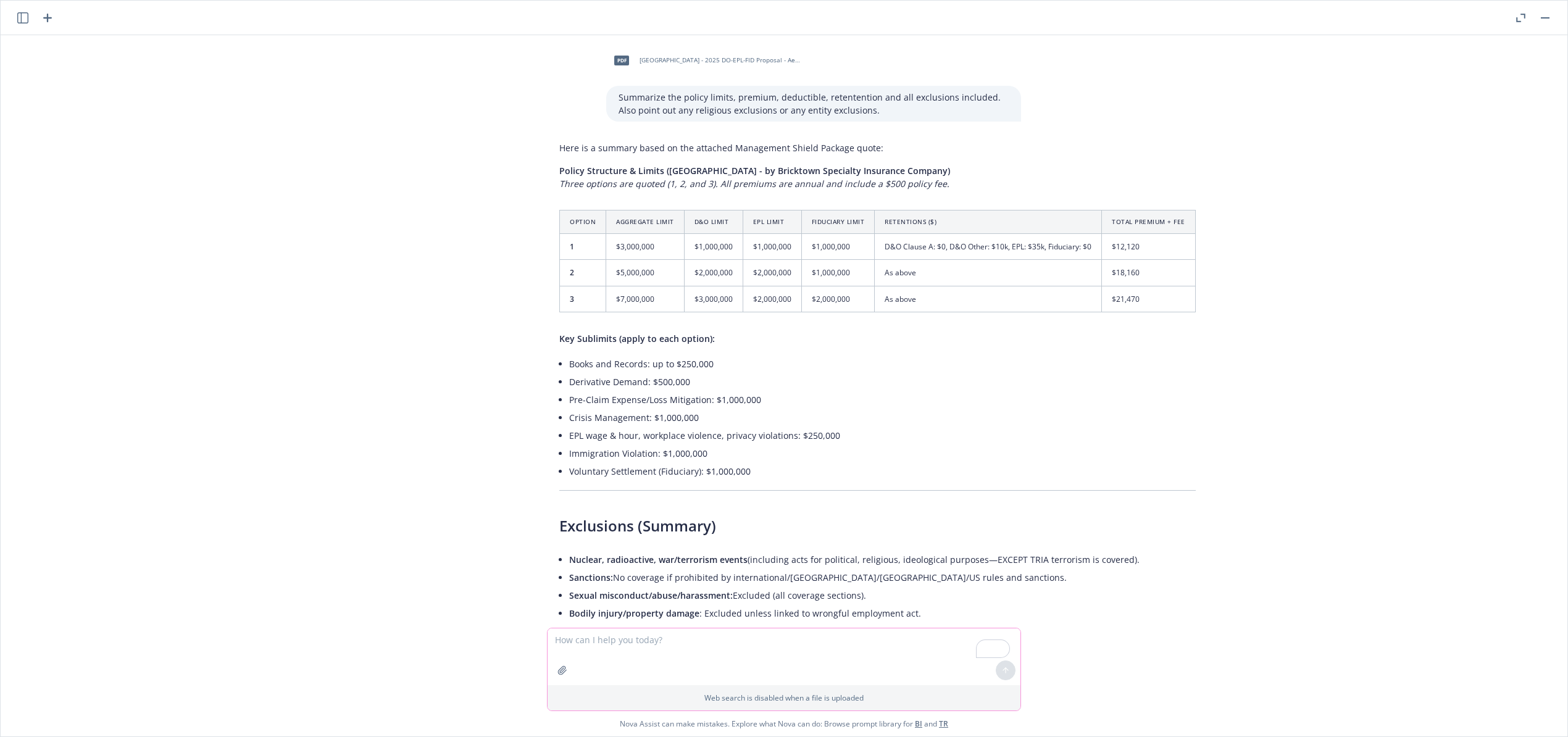
drag, startPoint x: 873, startPoint y: 634, endPoint x: 619, endPoint y: 299, distance: 420.4
click at [868, 628] on textarea "To enrich screen reader interactions, please activate Accessibility in Grammarl…" at bounding box center [784, 656] width 473 height 57
drag, startPoint x: 546, startPoint y: 198, endPoint x: 721, endPoint y: 234, distance: 178.7
click at [720, 233] on table "Option Aggregate Limit D&O Limit EPL Limit Fiduciary Limit Retentions ($) Total…" at bounding box center [877, 260] width 636 height 102
click at [716, 235] on td "$1,000,000" at bounding box center [713, 247] width 59 height 26
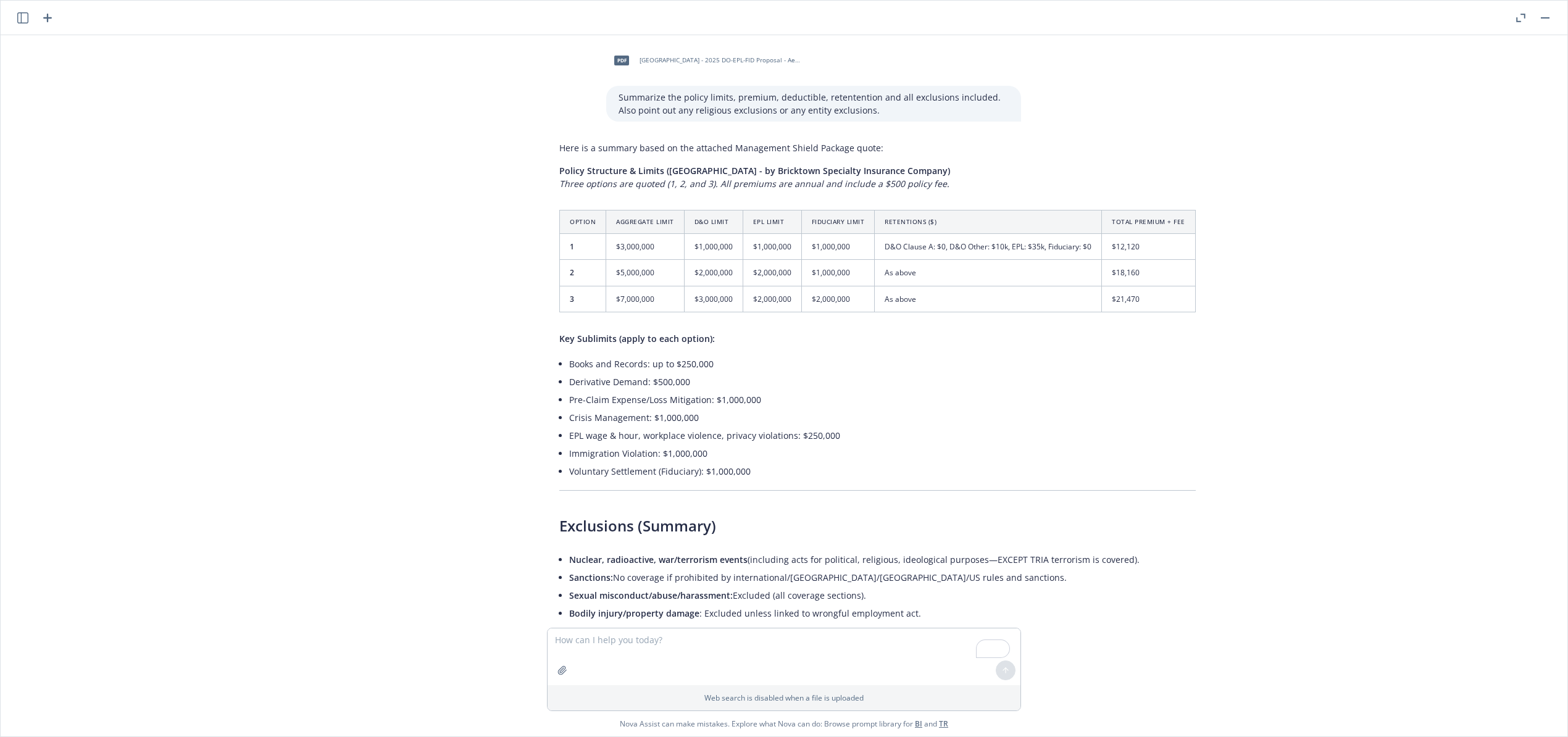
click at [958, 234] on td "D&O Clause A: $0, D&O Other: $10k, EPL: $35k, Fiduciary: $0" at bounding box center [988, 247] width 227 height 26
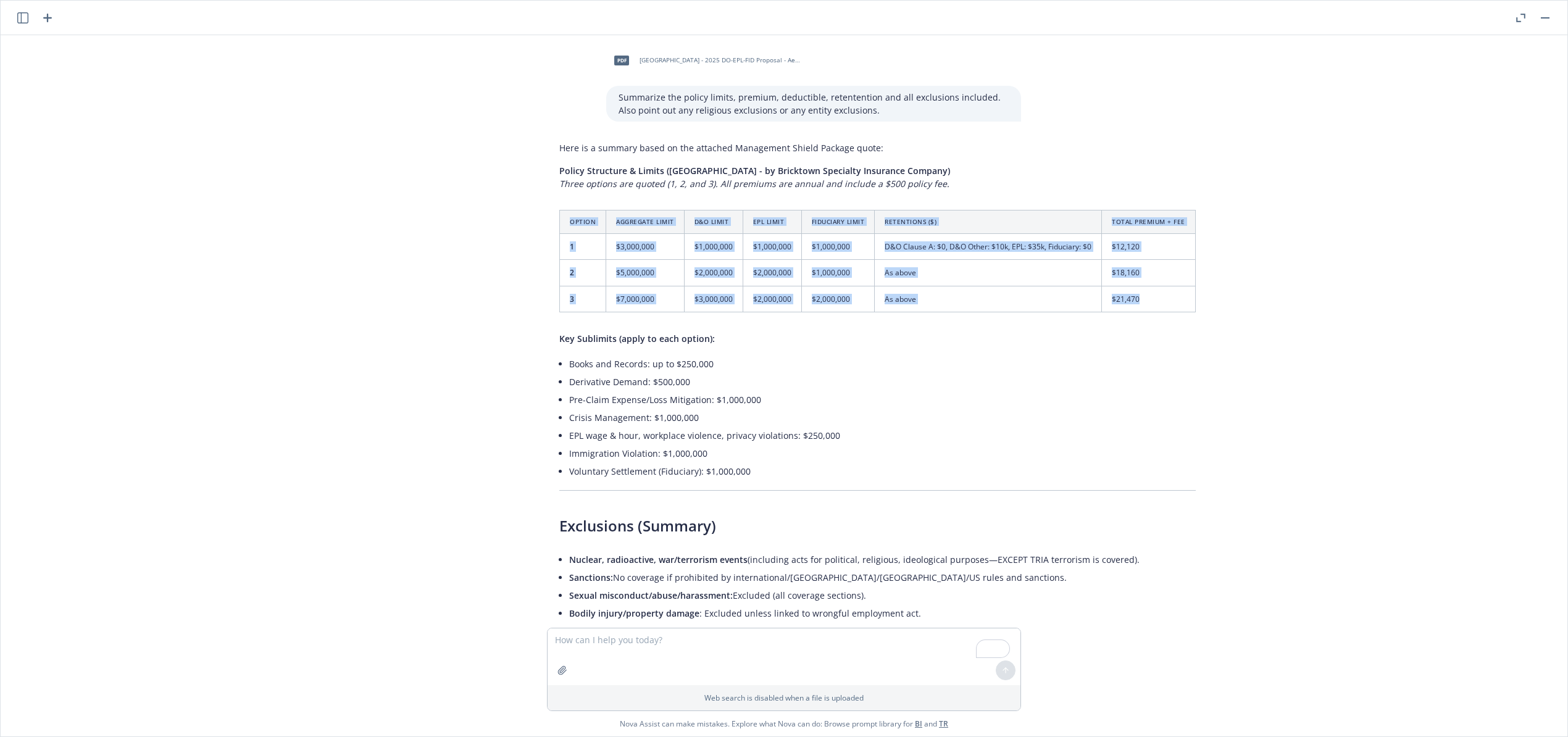
drag, startPoint x: 582, startPoint y: 216, endPoint x: 1159, endPoint y: 295, distance: 582.4
click at [1159, 295] on table "Option Aggregate Limit D&O Limit EPL Limit Fiduciary Limit Retentions ($) Total…" at bounding box center [877, 260] width 636 height 102
copy table "Option Aggregate Limit D&O Limit EPL Limit Fiduciary Limit Retentions ($) Total…"
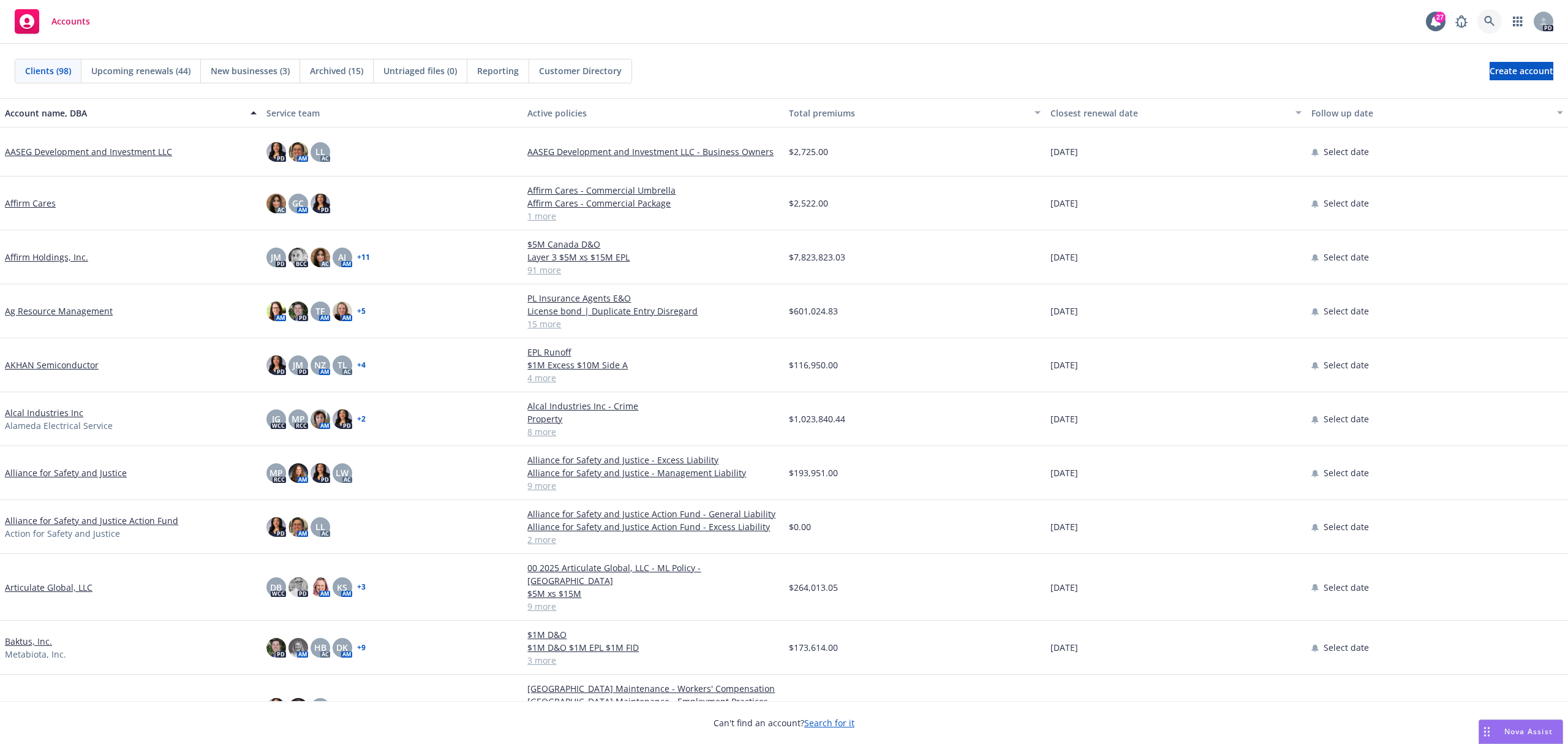
click at [1486, 20] on icon at bounding box center [1489, 22] width 11 height 11
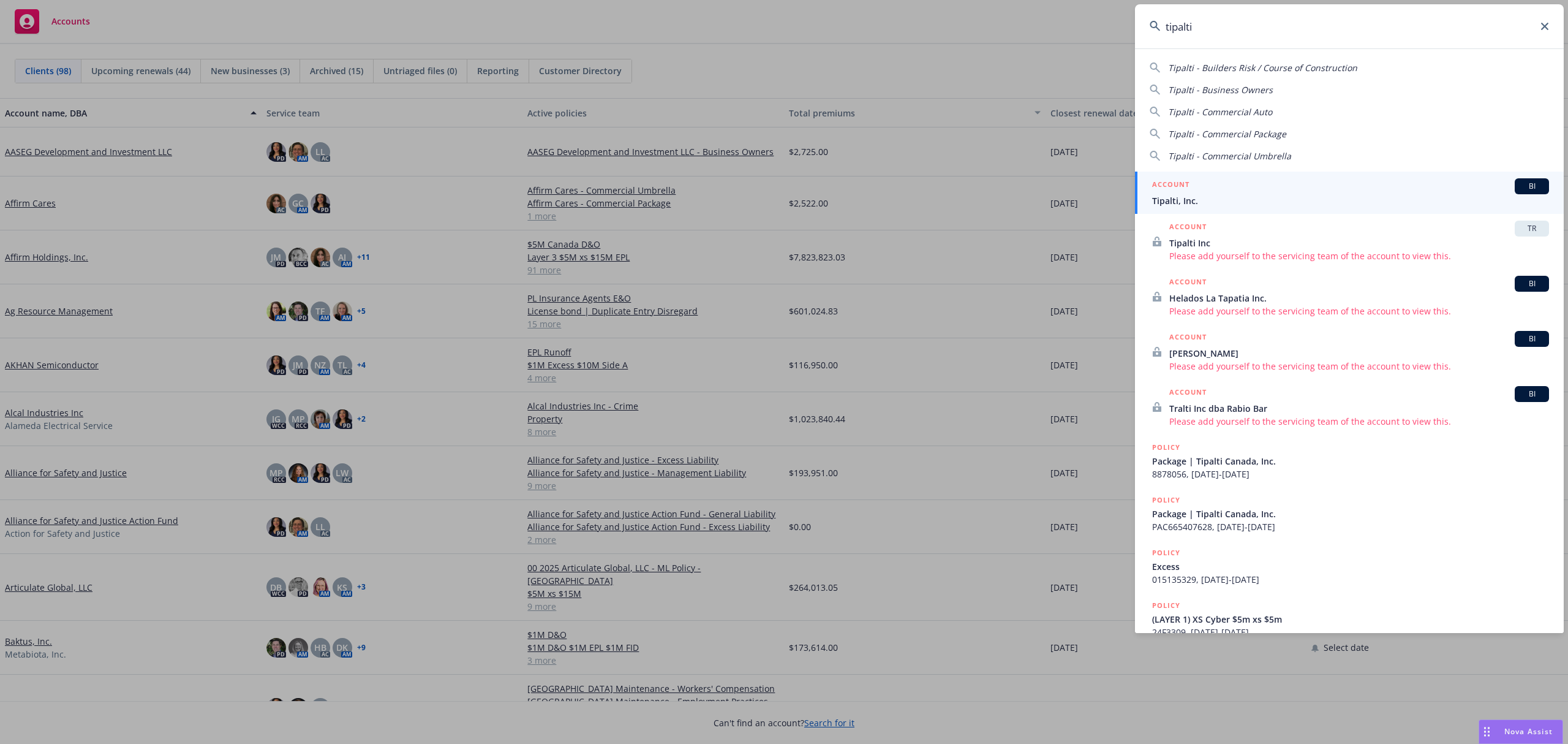
type input "tipalti"
click at [1258, 199] on span "Tipalti, Inc." at bounding box center [1350, 201] width 397 height 13
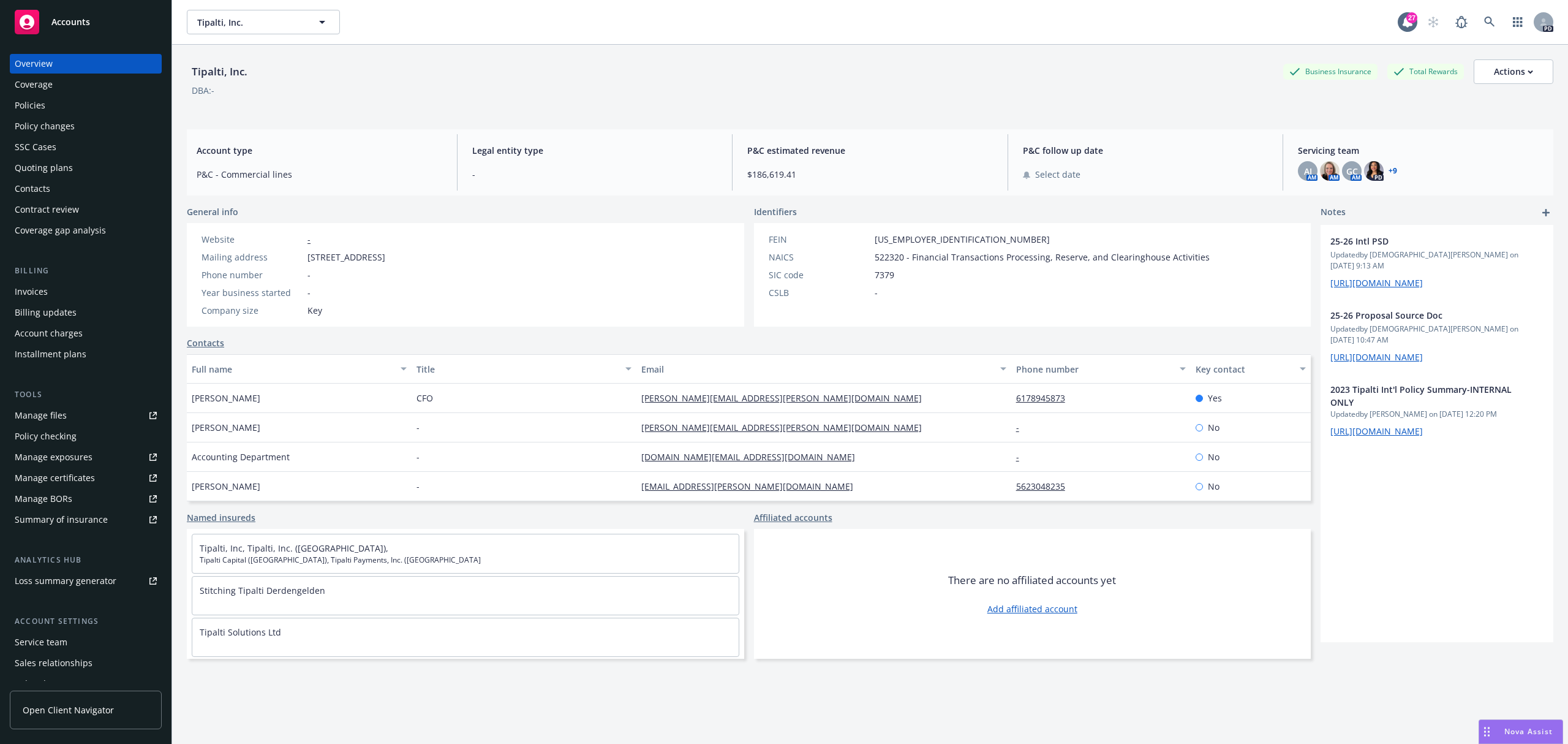
click at [41, 102] on div "Policies" at bounding box center [30, 105] width 31 height 20
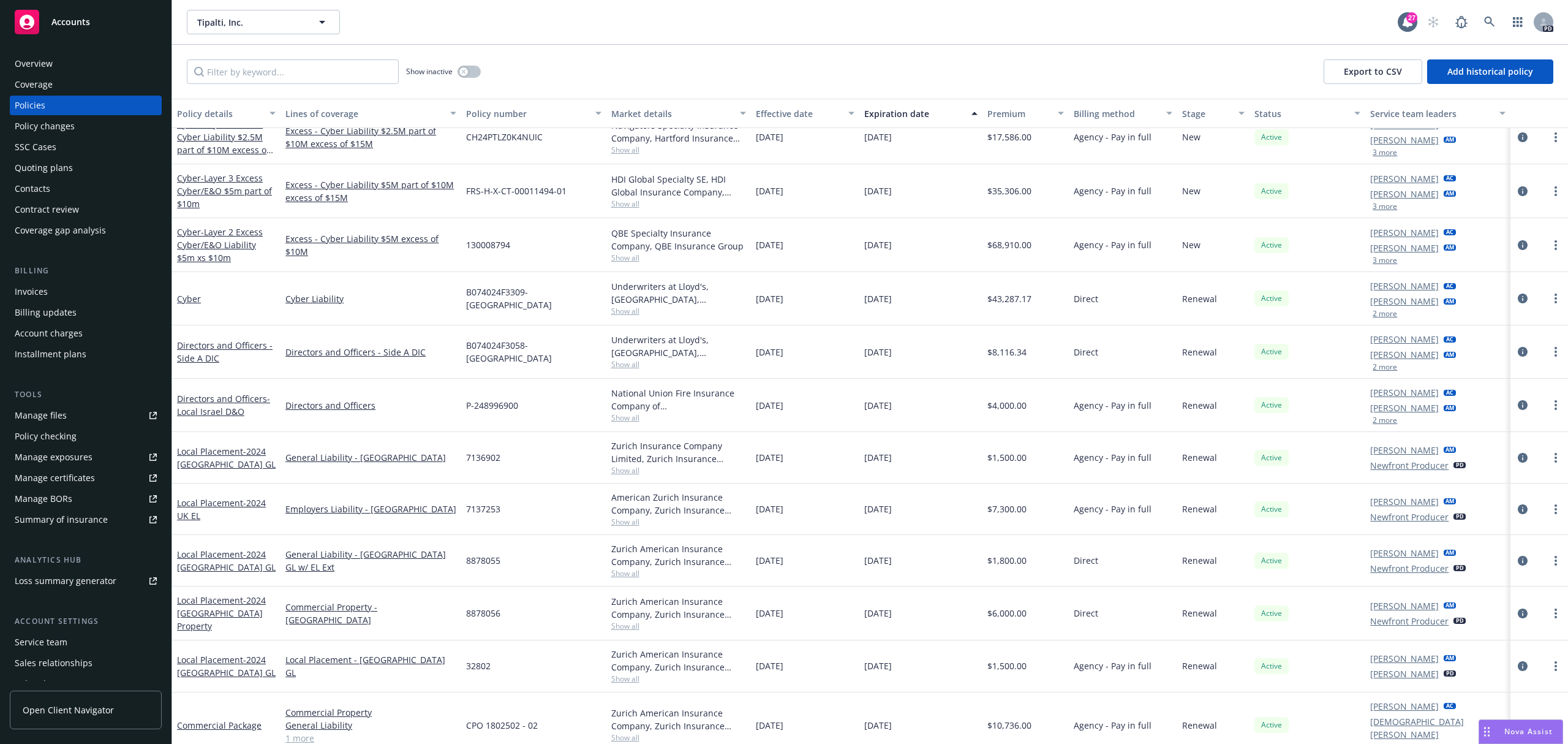
scroll to position [81, 0]
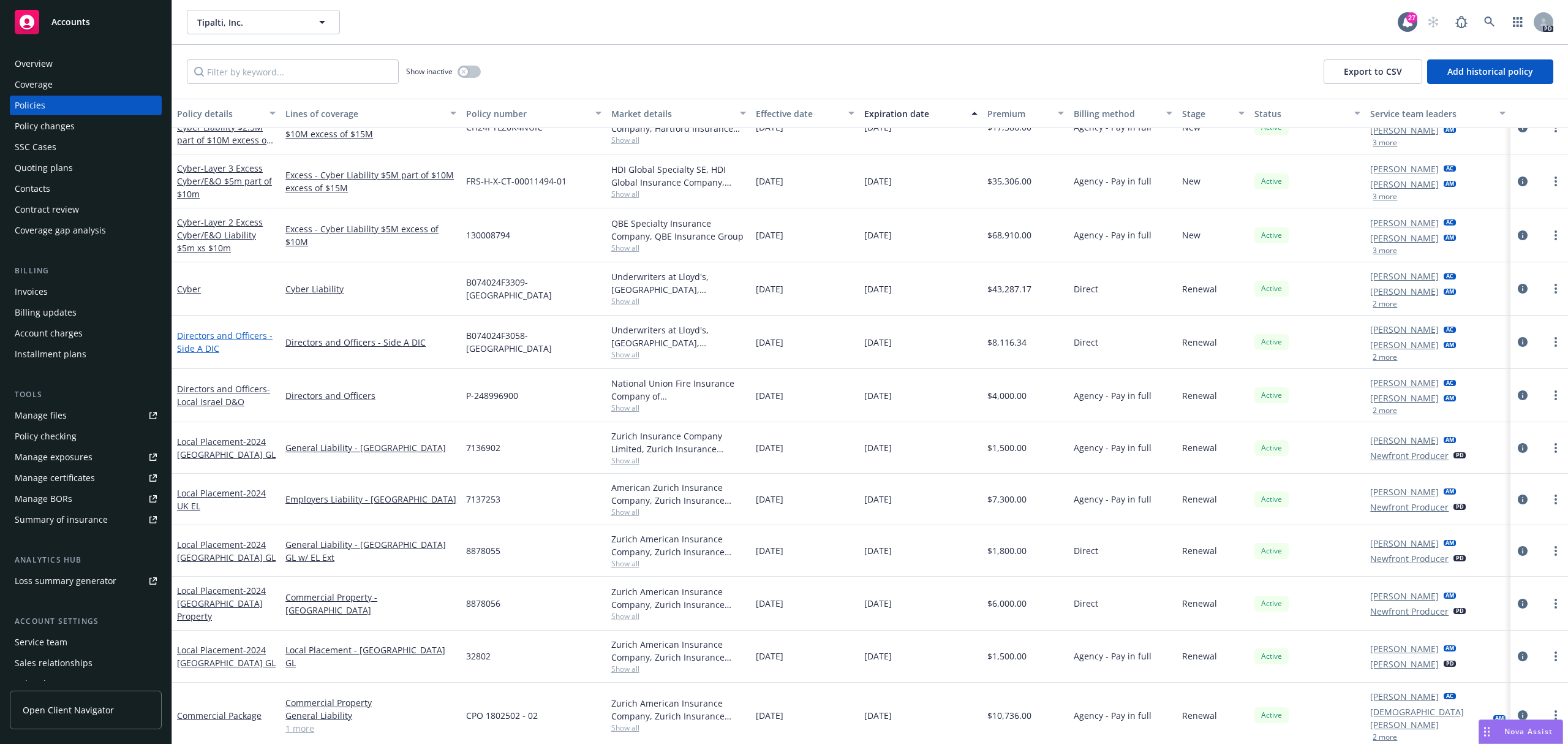
click at [223, 337] on link "Directors and Officers - Side A DIC" at bounding box center [225, 342] width 95 height 25
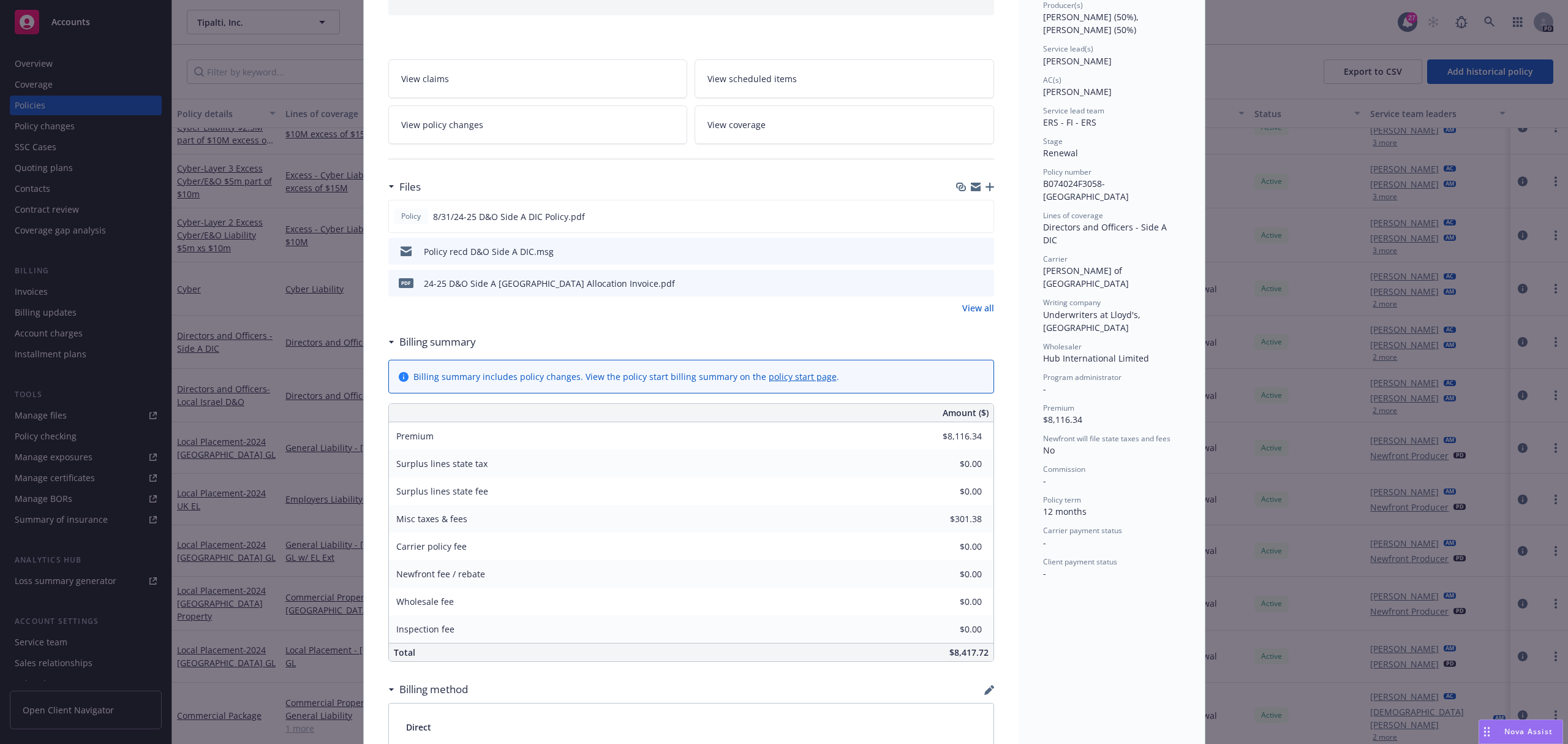
scroll to position [163, 0]
click at [958, 214] on icon "download file" at bounding box center [961, 213] width 8 height 7
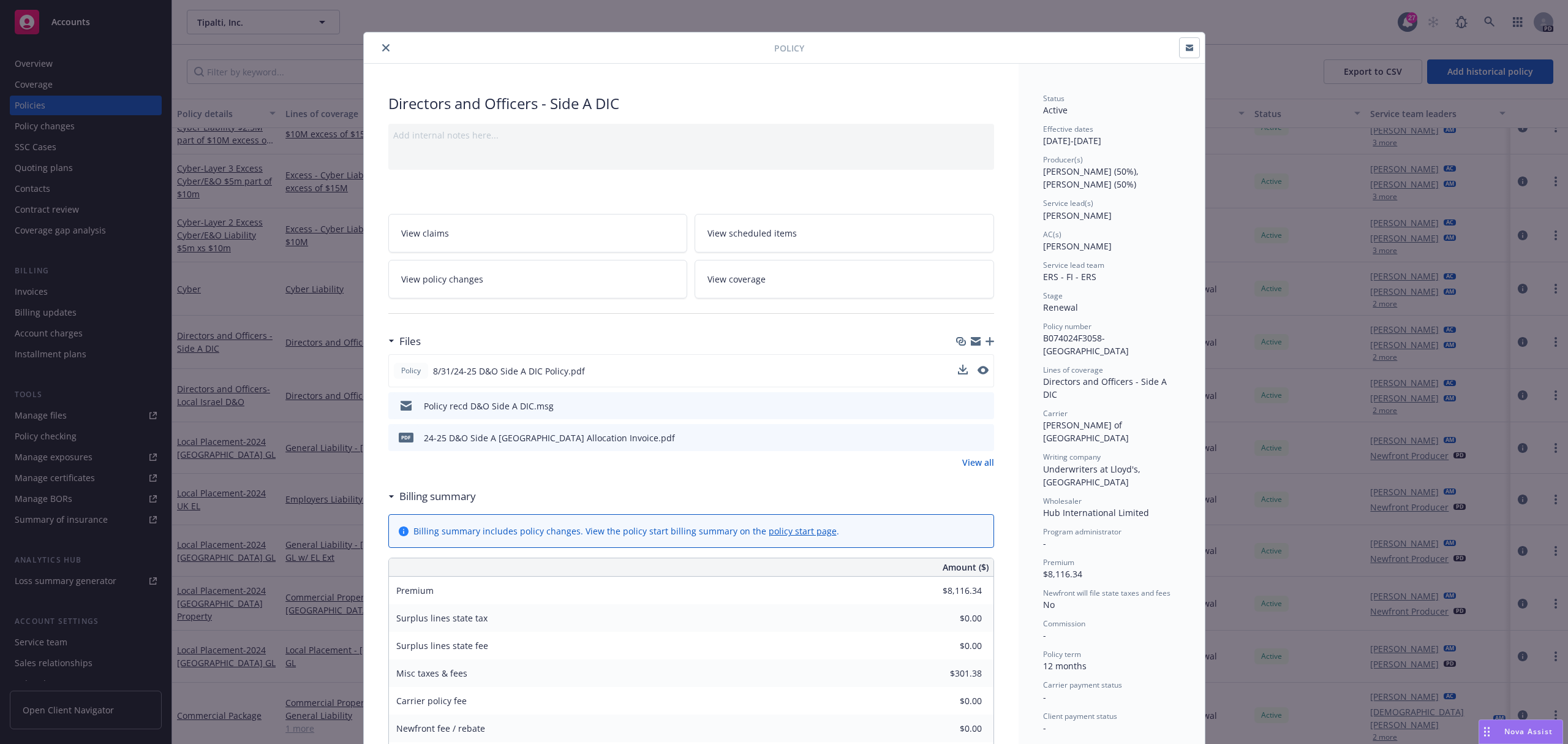
scroll to position [0, 0]
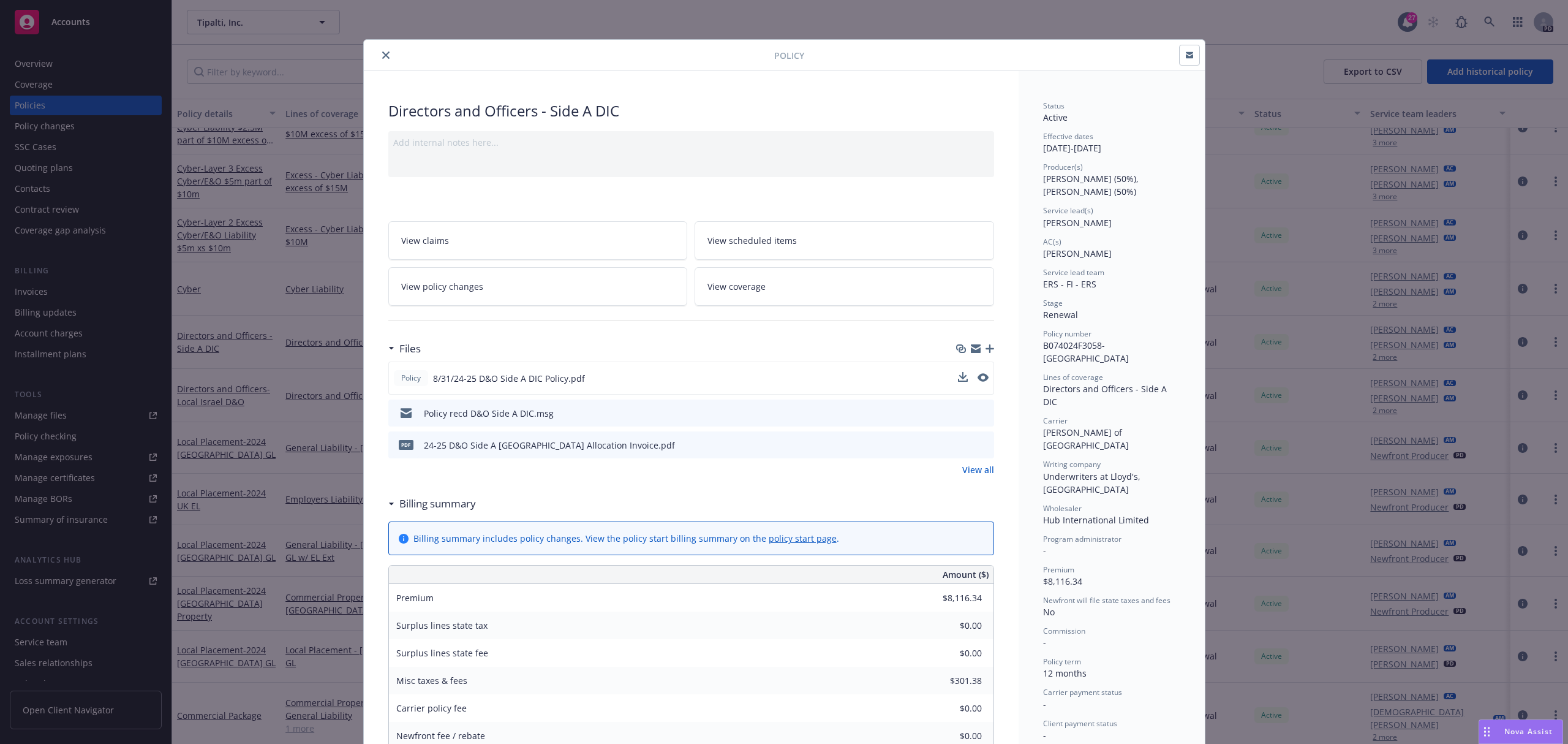
click at [378, 60] on button "close" at bounding box center [386, 55] width 15 height 15
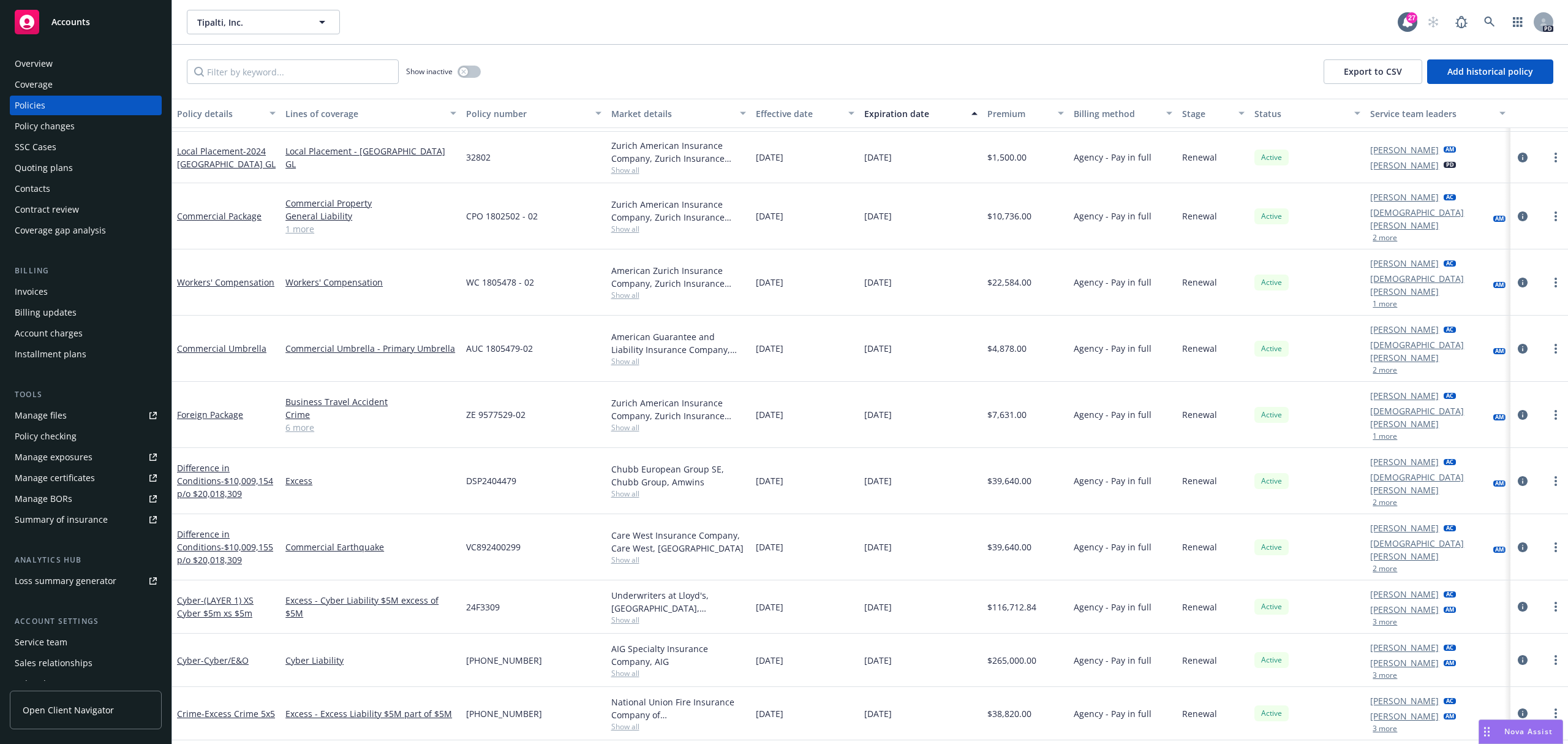
scroll to position [572, 0]
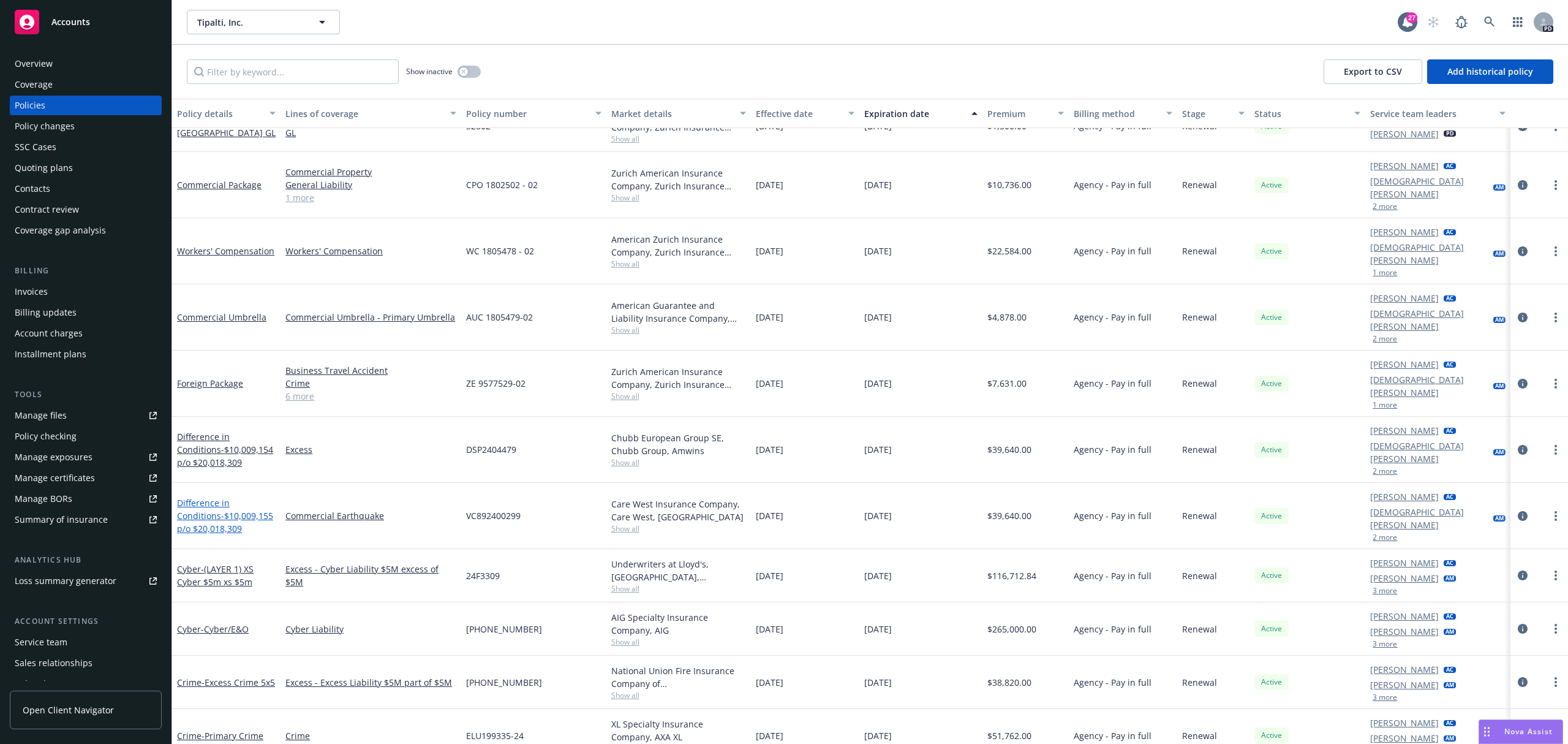
click at [220, 510] on span "- $10,009,155 p/o $20,018,309" at bounding box center [225, 522] width 96 height 25
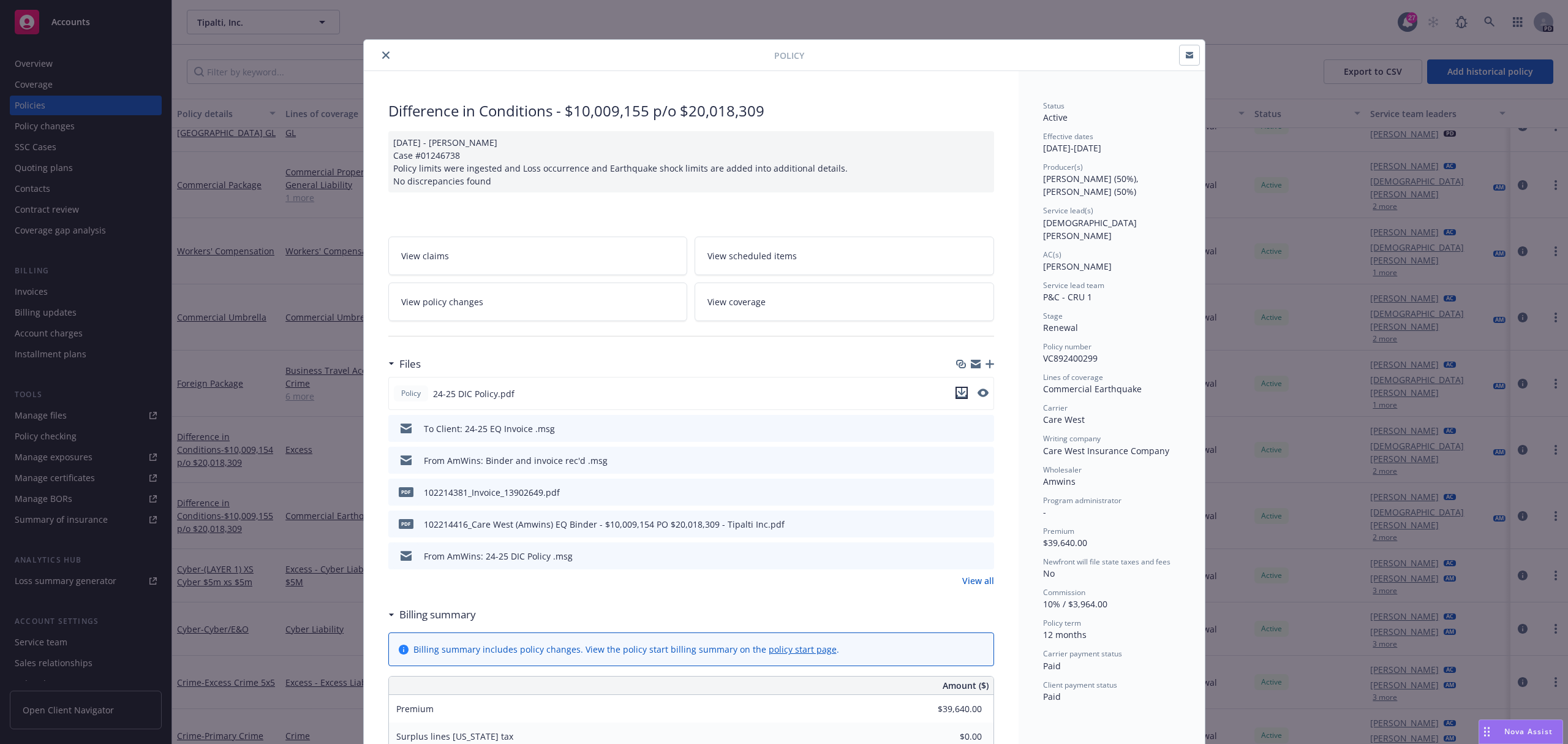
click at [957, 397] on icon "download file" at bounding box center [961, 393] width 10 height 10
click at [378, 53] on button "close" at bounding box center [386, 55] width 15 height 15
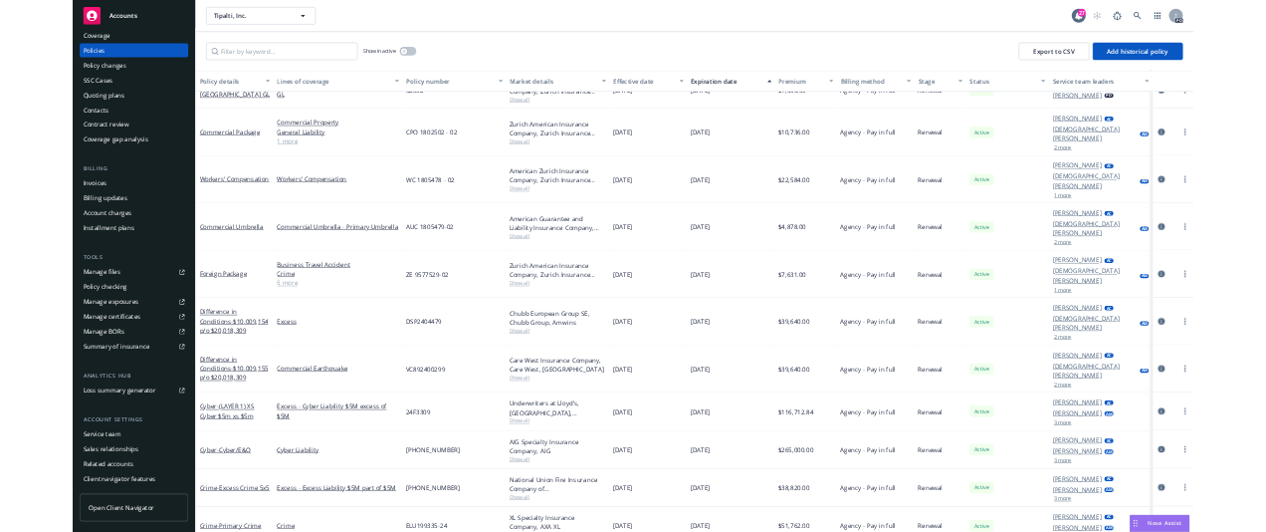
scroll to position [89, 0]
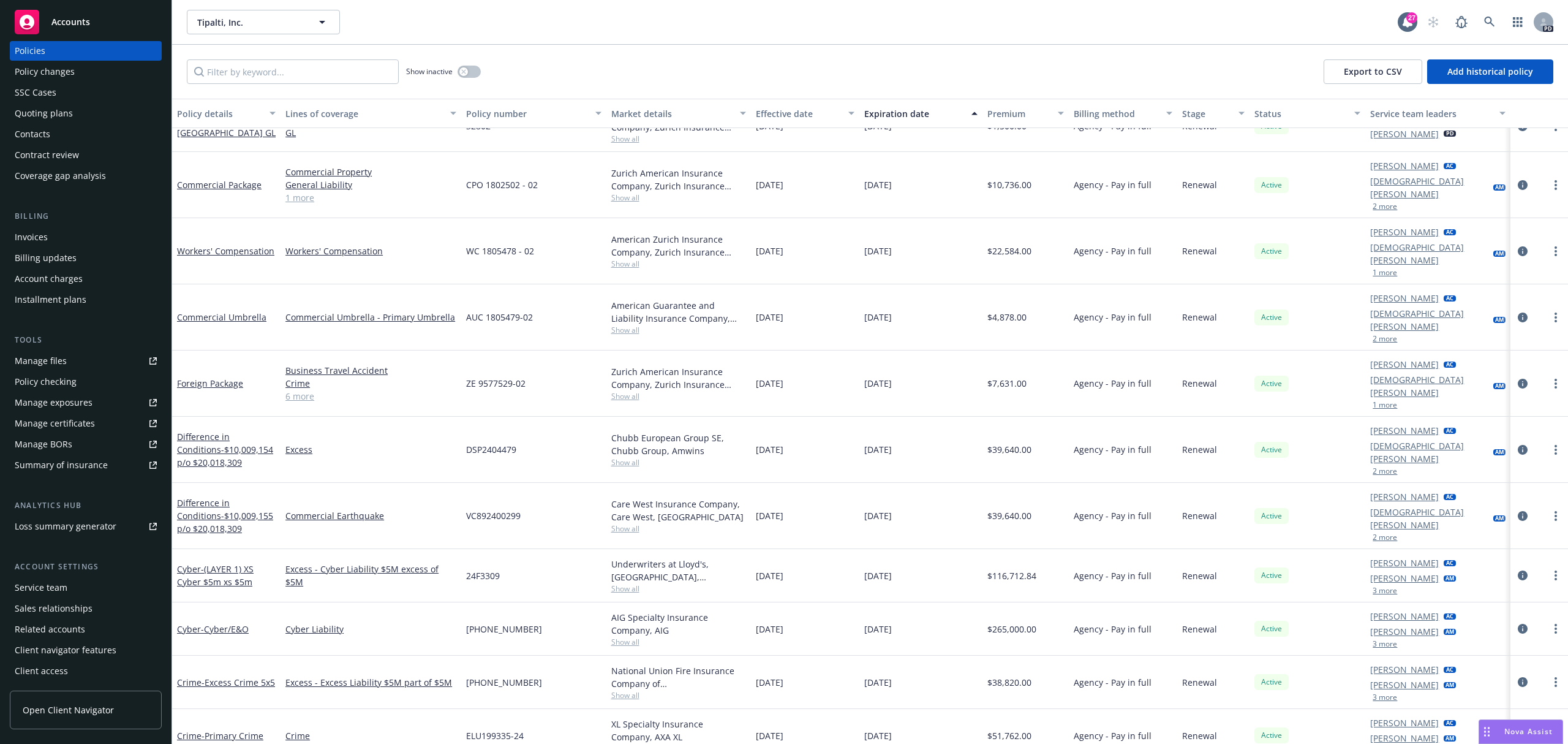
click at [57, 363] on div "Manage files" at bounding box center [41, 361] width 52 height 20
click at [1502, 20] on div "PD" at bounding box center [1487, 22] width 132 height 25
click at [1488, 25] on icon at bounding box center [1489, 22] width 11 height 11
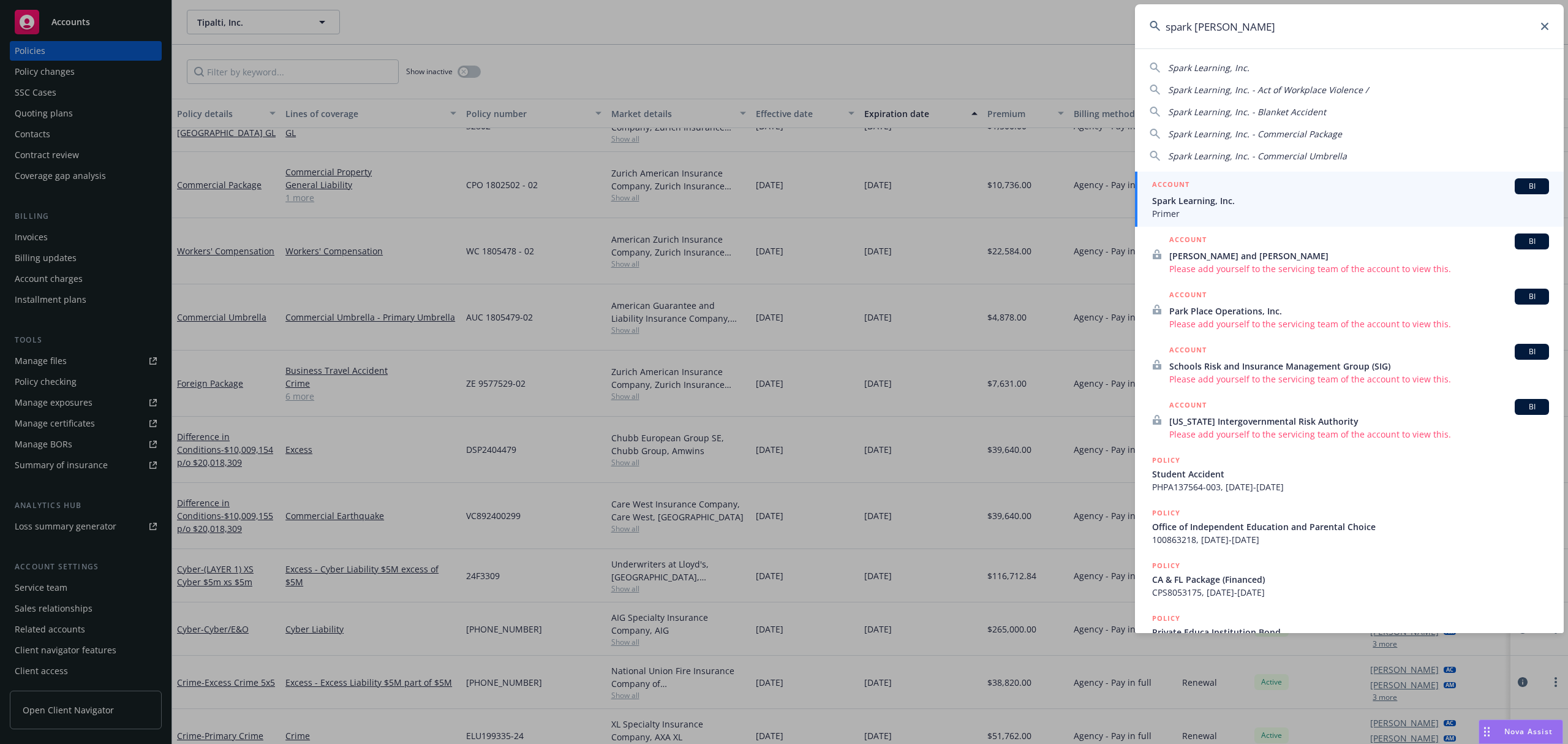
type input "spark lear"
click at [1248, 199] on span "Spark Learning, Inc." at bounding box center [1350, 201] width 397 height 13
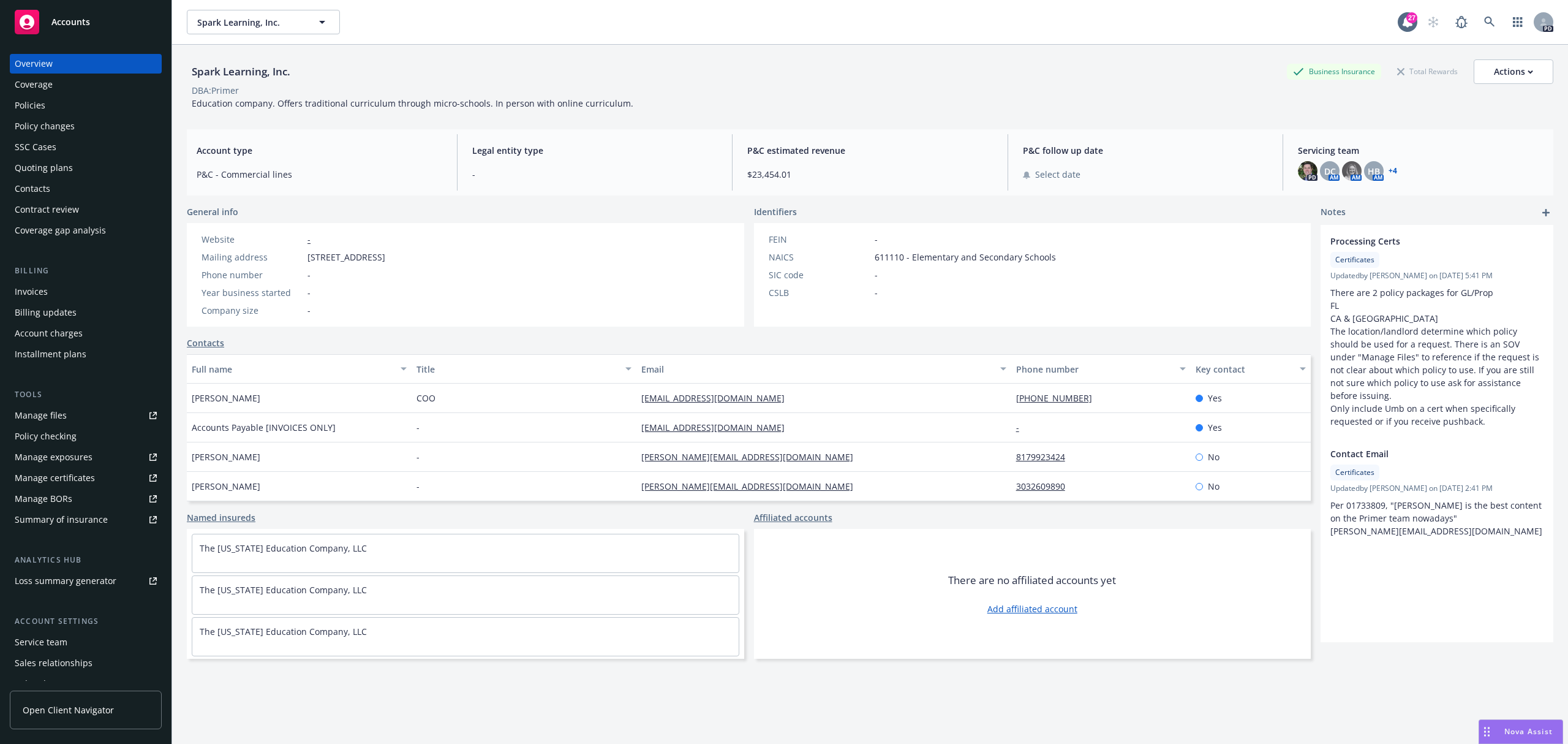
click at [55, 108] on div "Policies" at bounding box center [86, 105] width 142 height 20
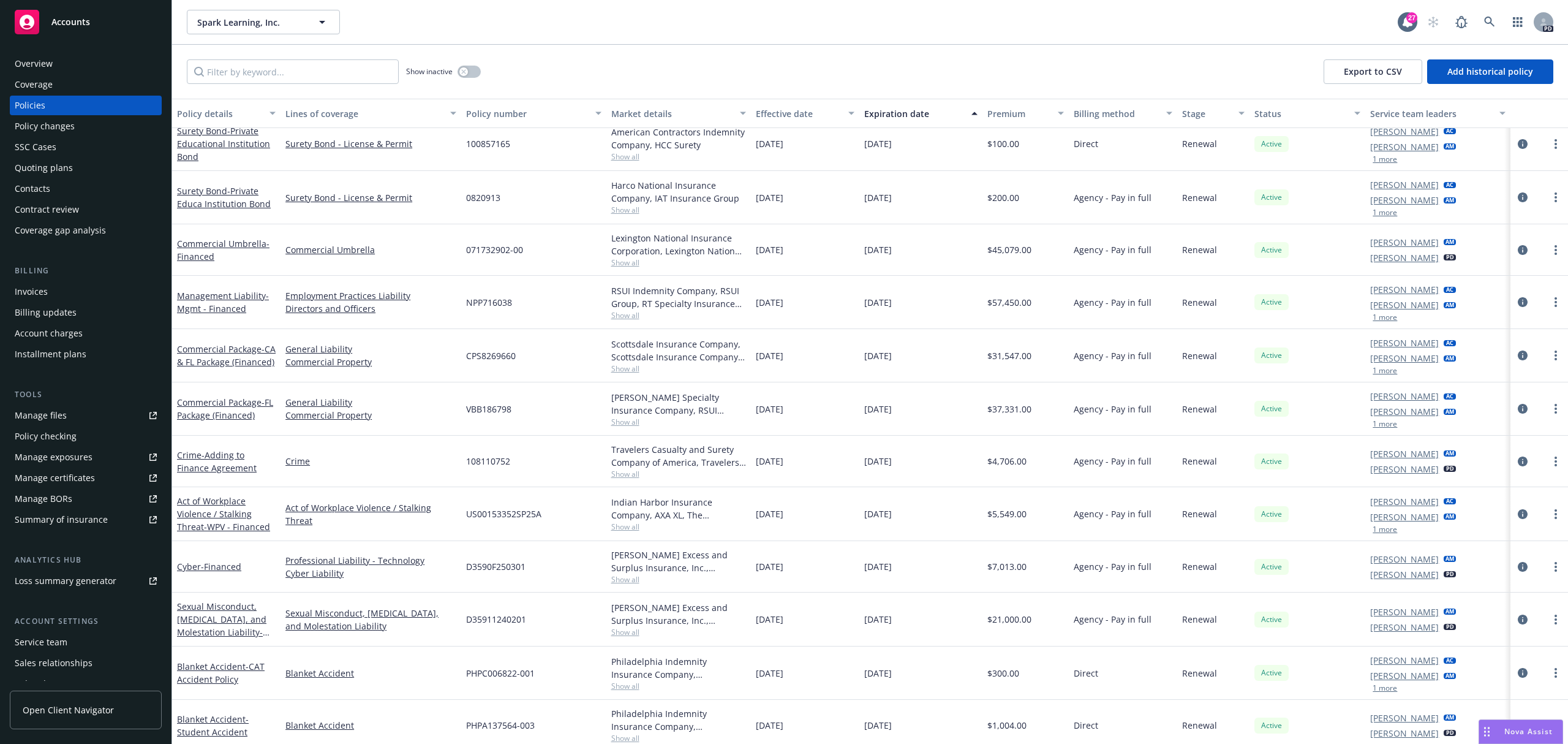
scroll to position [174, 0]
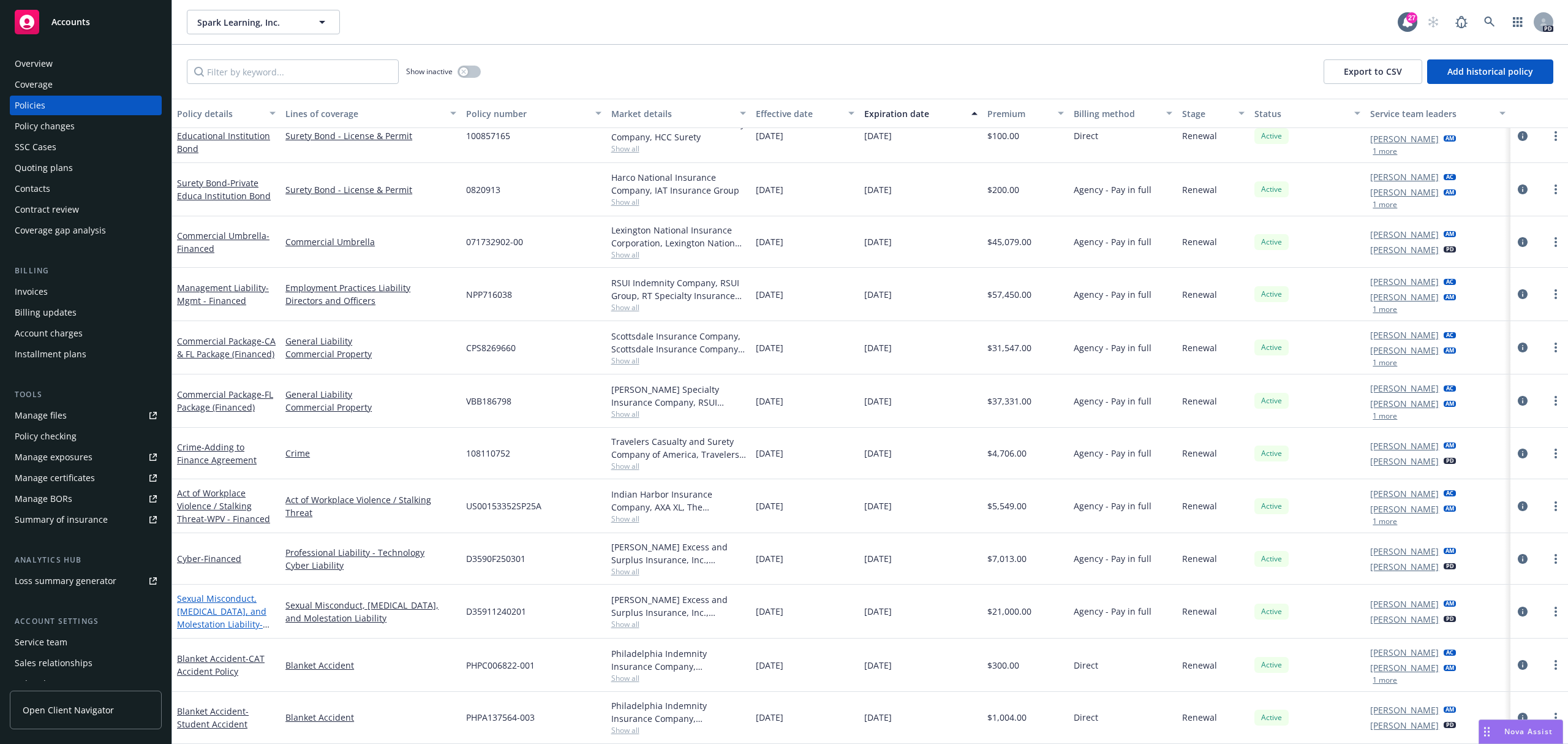
click at [231, 602] on link "Sexual Misconduct, Physical Abuse, and Molestation Liability - SAM - Financed" at bounding box center [221, 624] width 89 height 63
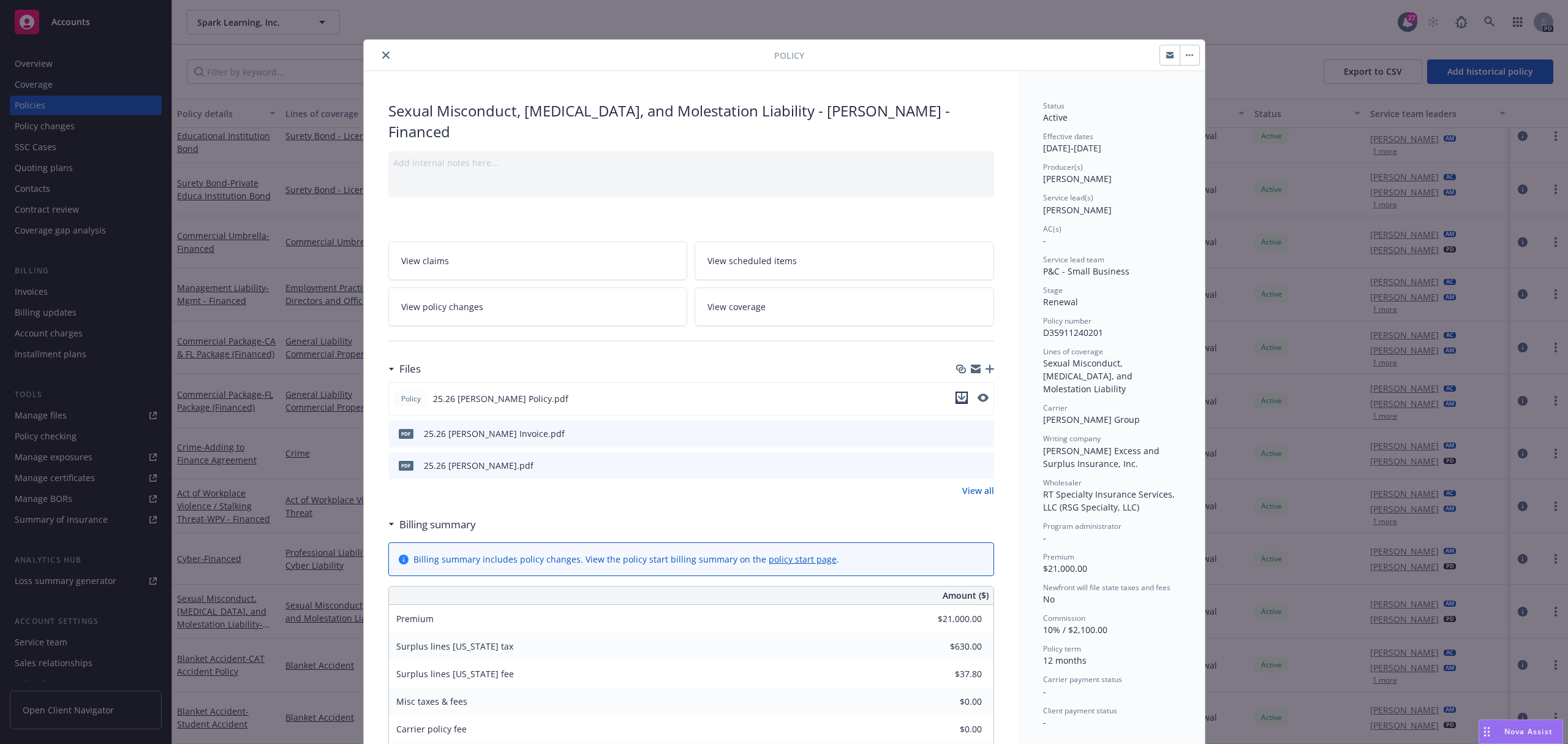
click at [957, 393] on icon "download file" at bounding box center [961, 398] width 10 height 10
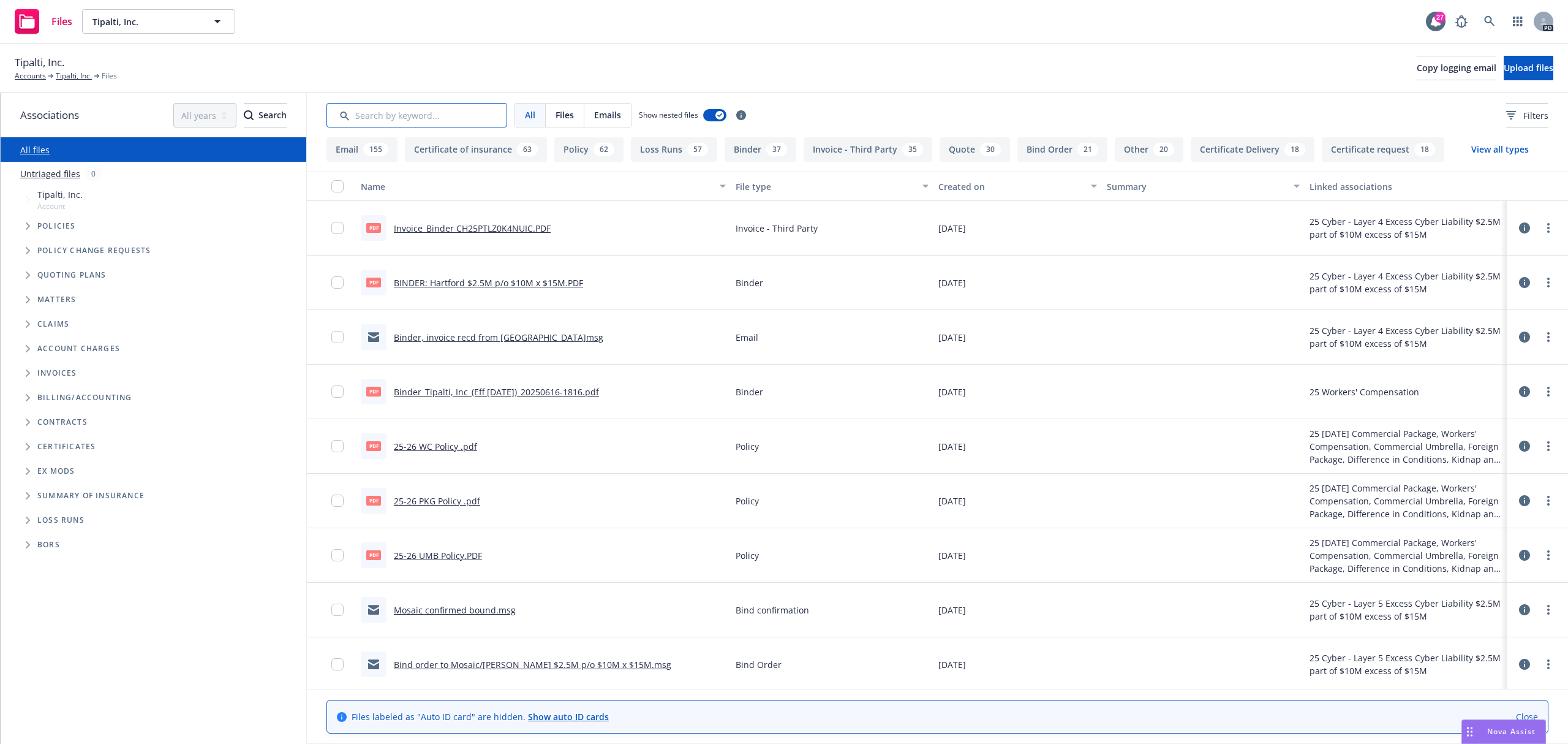
click at [381, 122] on input "Search by keyword..." at bounding box center [417, 115] width 181 height 25
click at [363, 115] on input "Search by keyword..." at bounding box center [417, 115] width 181 height 25
click at [405, 113] on input "Search by keyword..." at bounding box center [417, 115] width 181 height 25
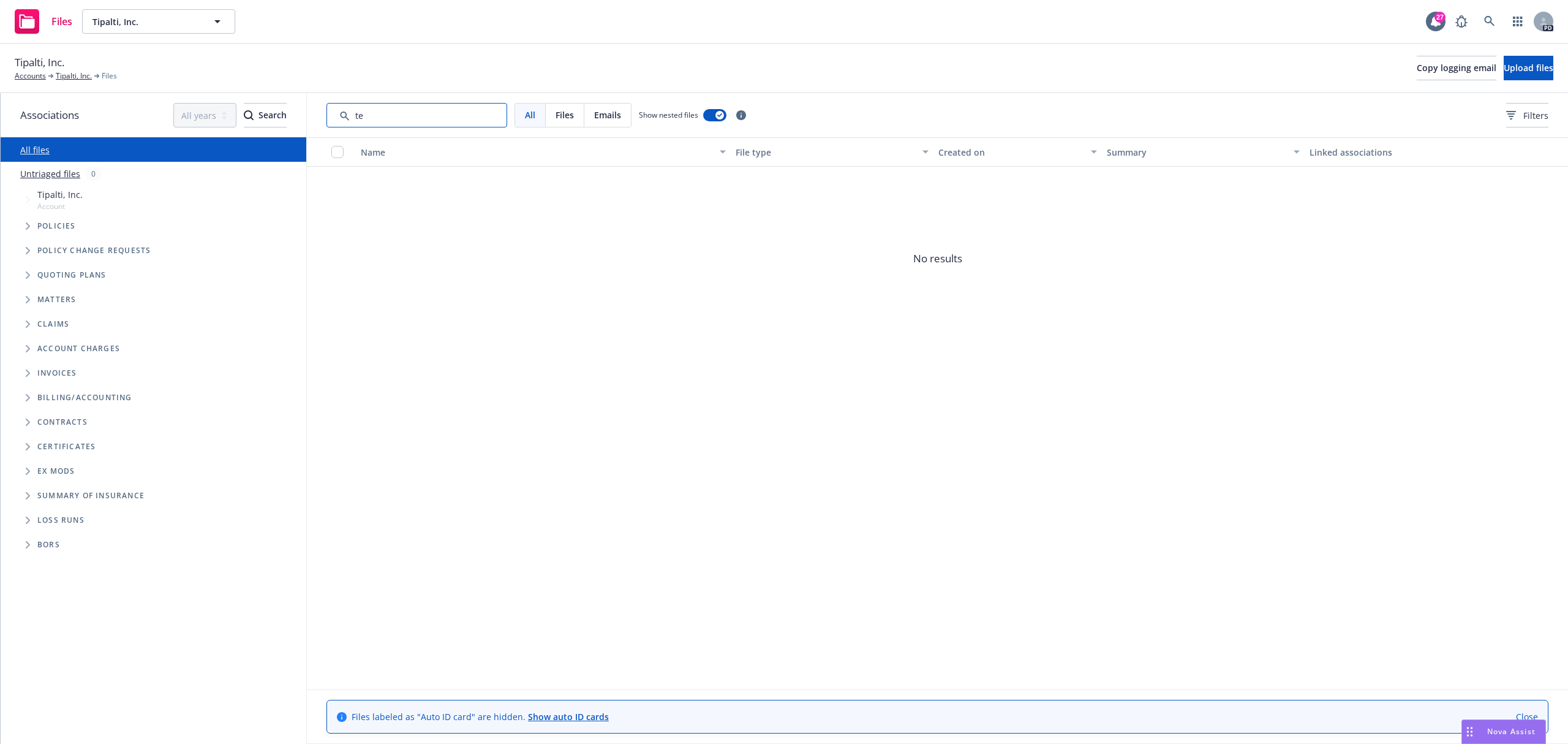
type input "t"
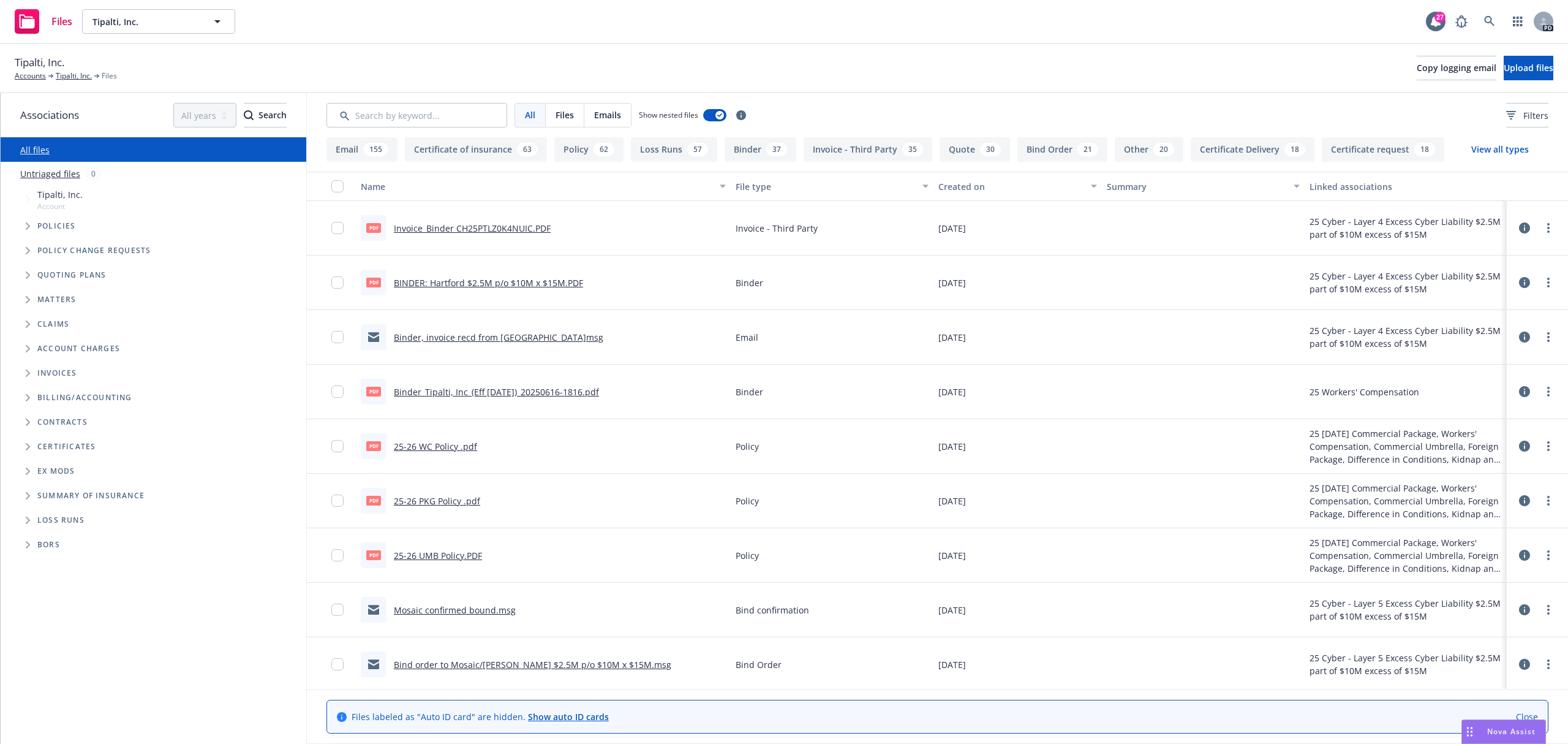
drag, startPoint x: 423, startPoint y: 95, endPoint x: 419, endPoint y: 101, distance: 7.2
click at [421, 96] on div "All Files Emails Show nested files Filters" at bounding box center [937, 115] width 1261 height 44
click at [409, 113] on input "Search by keyword..." at bounding box center [417, 115] width 181 height 25
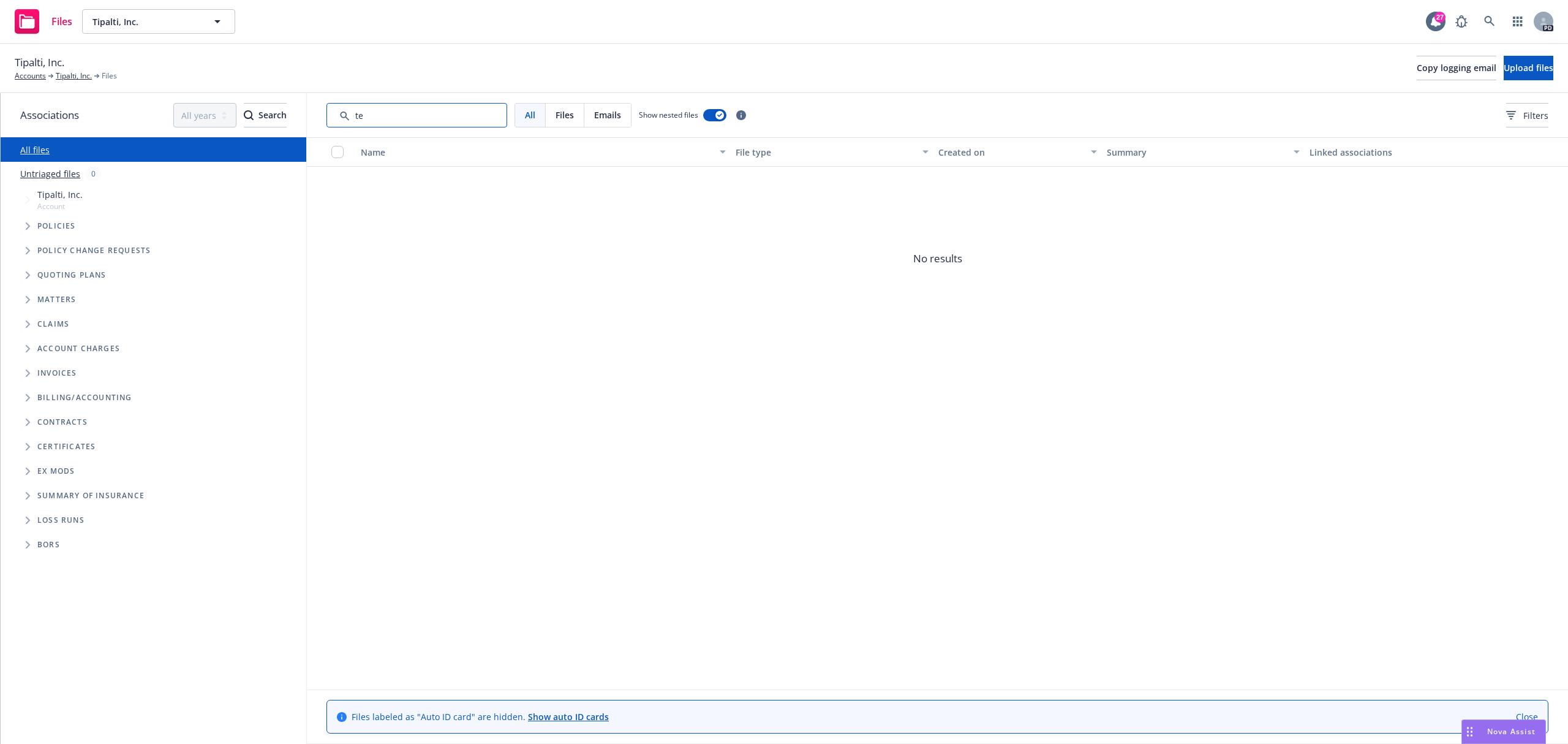
type input "t"
click at [395, 118] on input "Search by keyword..." at bounding box center [417, 115] width 181 height 25
type input "t"
